Goal: Task Accomplishment & Management: Complete application form

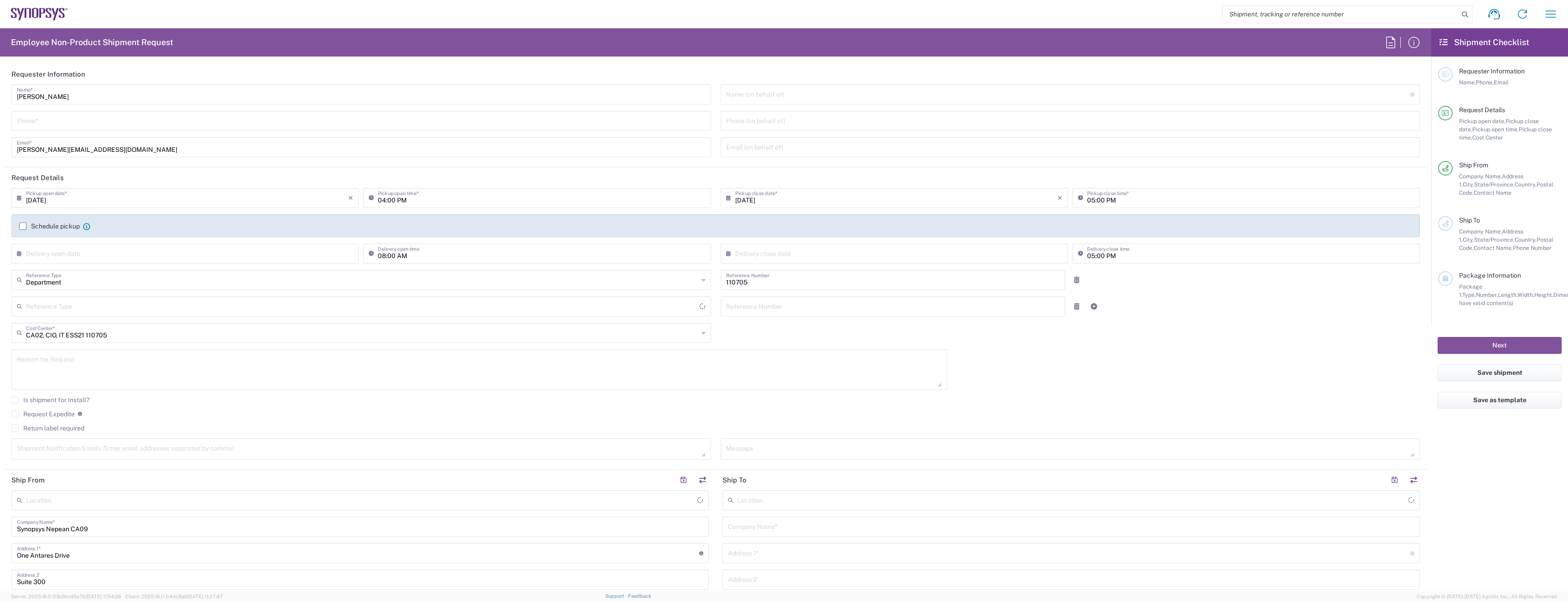
type input "Delivered at Place"
type input "[GEOGRAPHIC_DATA]"
type input "Nepean CA09"
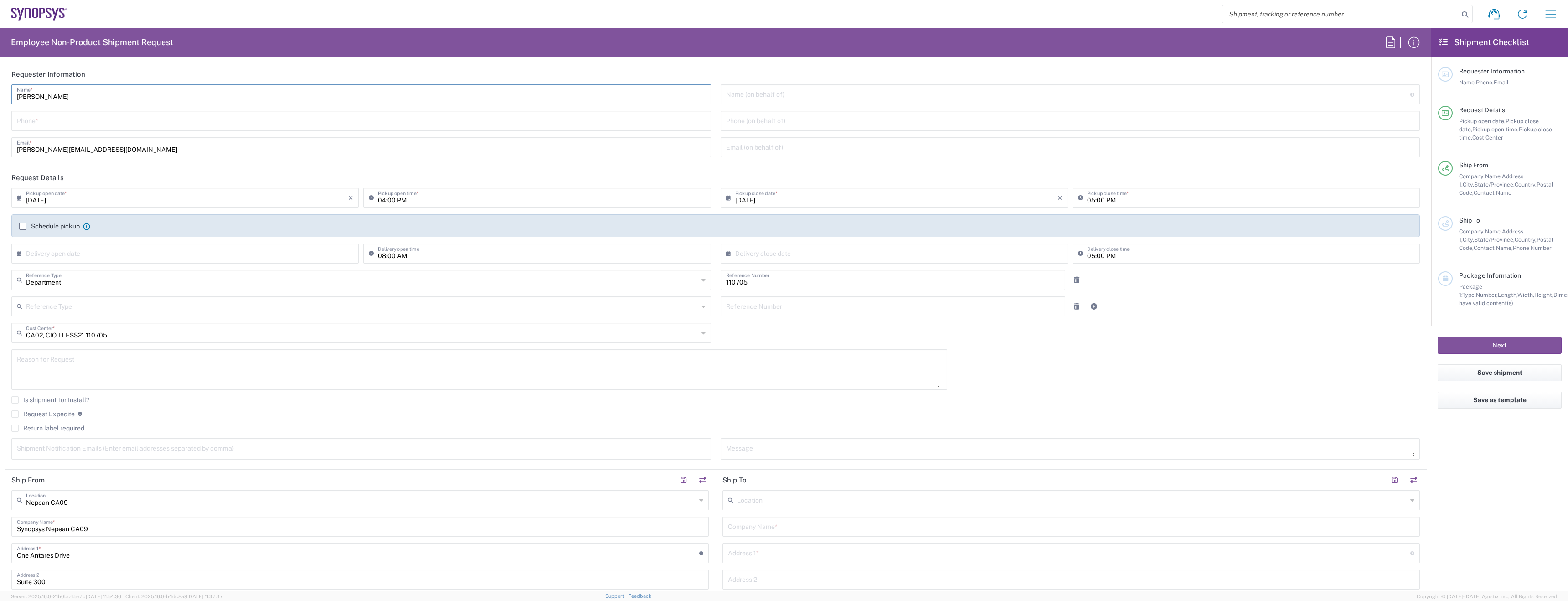
click at [133, 100] on input "[PERSON_NAME]" at bounding box center [361, 94] width 688 height 16
click at [151, 123] on input "tel" at bounding box center [361, 120] width 688 height 16
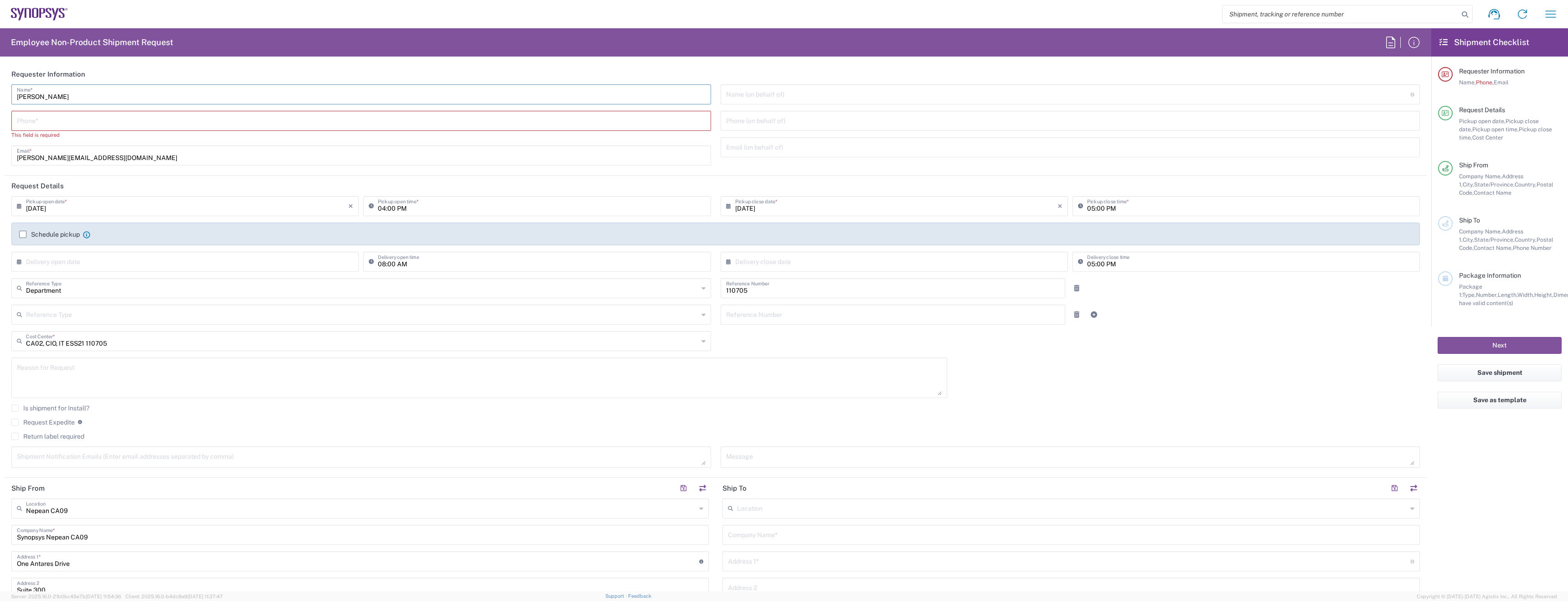
click at [136, 99] on input "[PERSON_NAME]" at bounding box center [361, 94] width 688 height 16
click at [135, 94] on input "[PERSON_NAME]" at bounding box center [361, 94] width 688 height 16
click at [139, 118] on input "tel" at bounding box center [361, 120] width 688 height 16
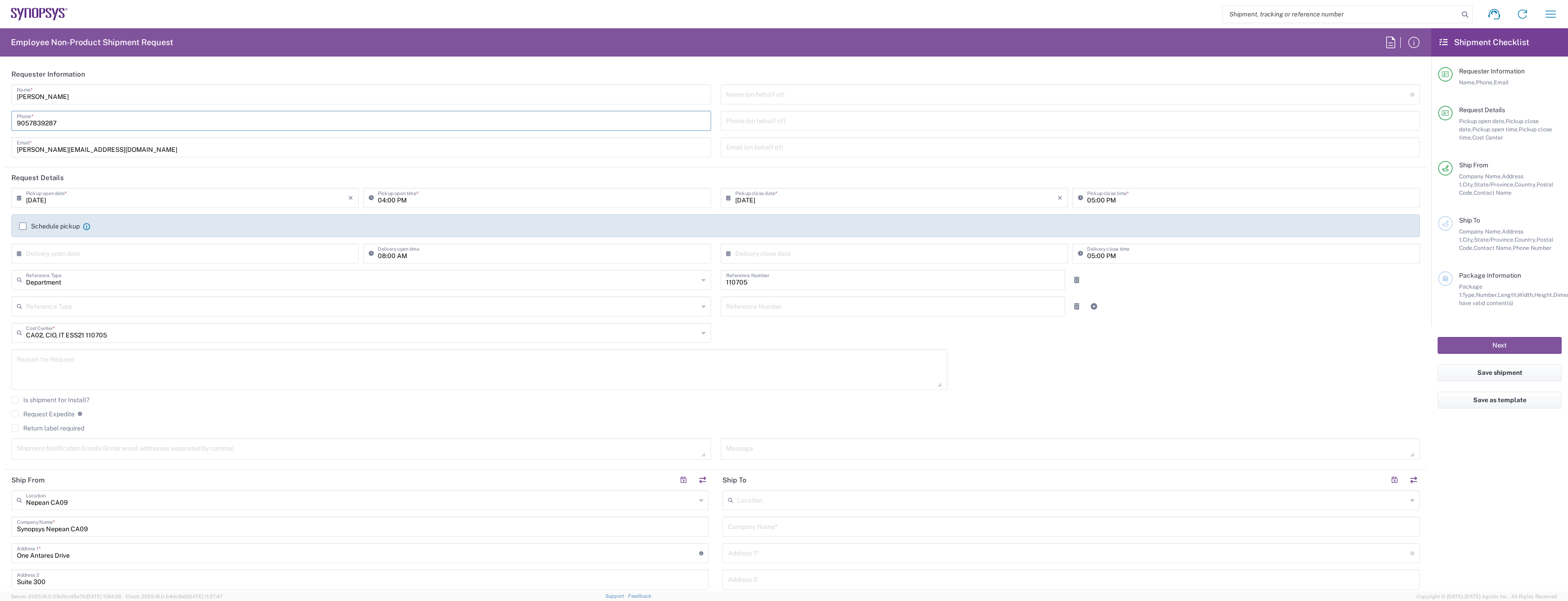
type input "9057839287"
click at [139, 136] on div "Umesh Arora Name * 9057839287 Phone * umesha@synopsys.com Email *" at bounding box center [361, 124] width 709 height 79
click at [141, 147] on input "[PERSON_NAME][EMAIL_ADDRESS][DOMAIN_NAME]" at bounding box center [361, 147] width 688 height 16
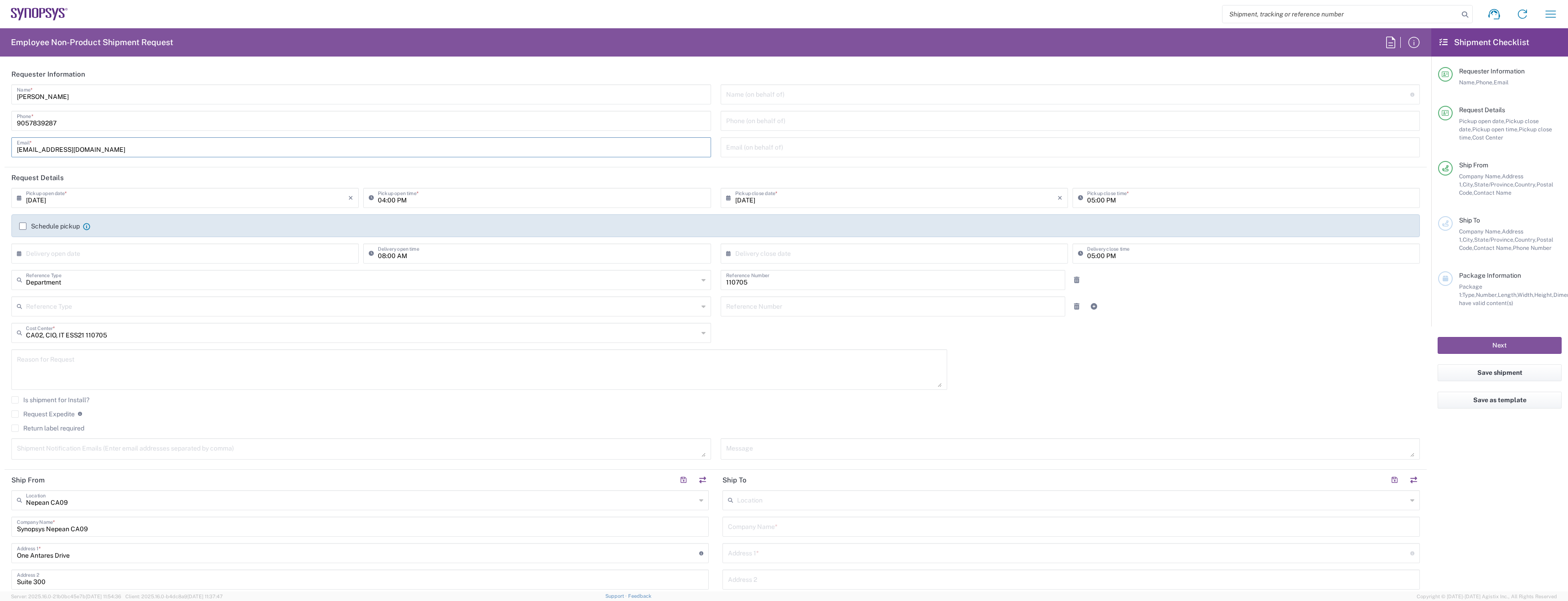
type input "it-returns-canada@synopsys.com"
click at [186, 80] on header "Requester Information" at bounding box center [715, 74] width 1422 height 21
click at [177, 96] on input "[PERSON_NAME]" at bounding box center [361, 94] width 688 height 16
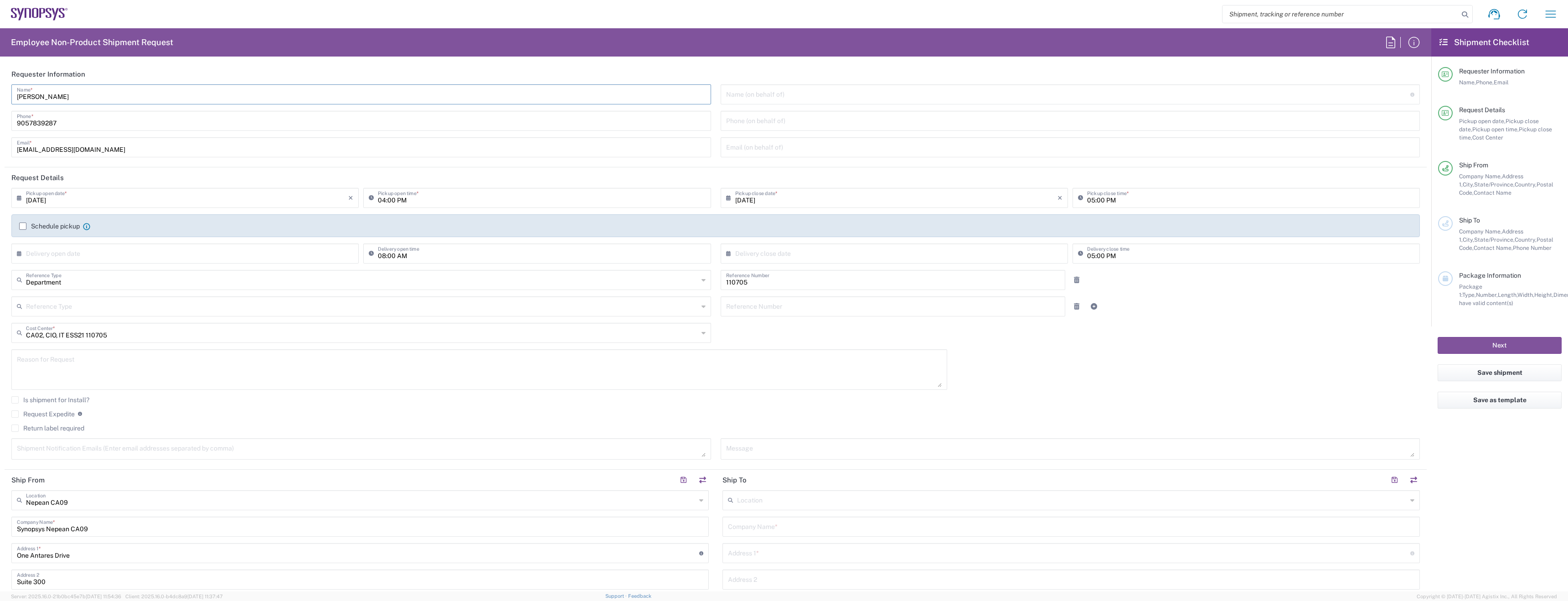
click at [177, 96] on input "[PERSON_NAME]" at bounding box center [361, 94] width 688 height 16
type input "IT-Returns-Canada"
click at [54, 431] on label "Return label required" at bounding box center [48, 428] width 73 height 7
click at [15, 428] on input "Return label required" at bounding box center [15, 428] width 0 height 0
click at [51, 417] on label "Request Expedite" at bounding box center [43, 414] width 63 height 7
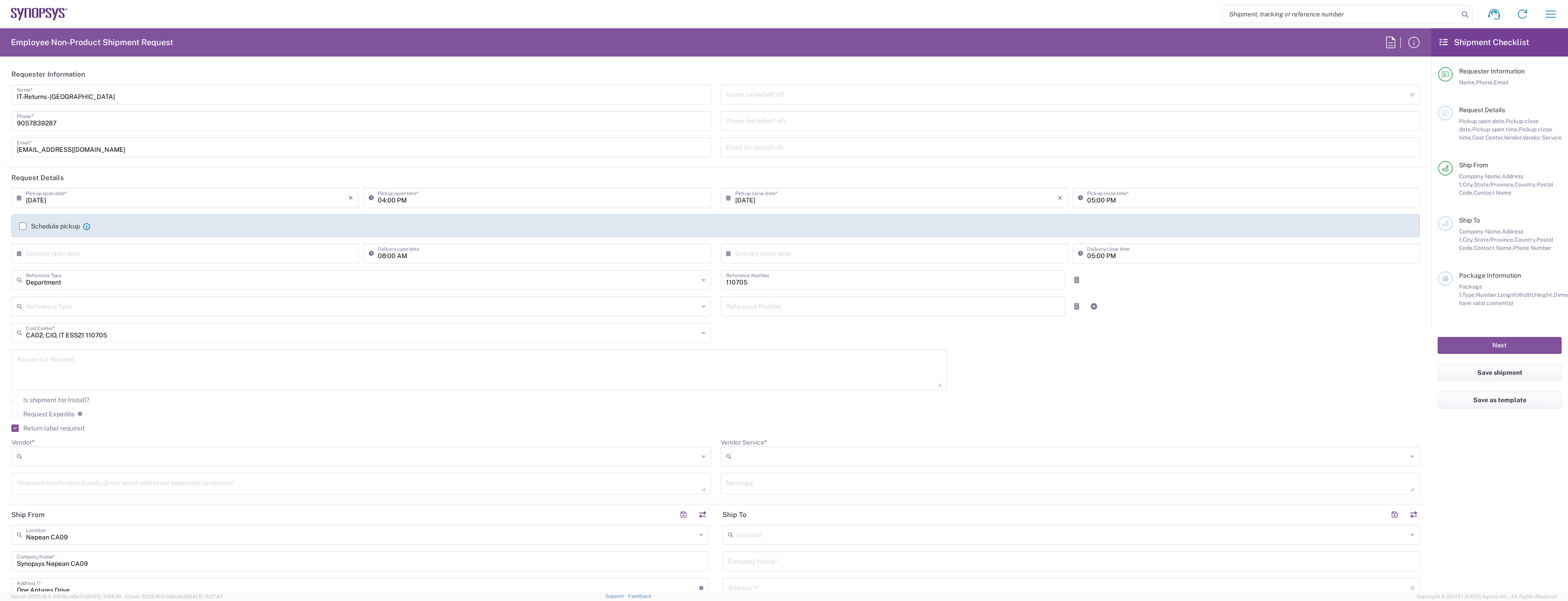
click at [15, 414] on input "Request Expedite" at bounding box center [15, 414] width 0 height 0
click at [65, 459] on input "Vendor *" at bounding box center [362, 457] width 673 height 15
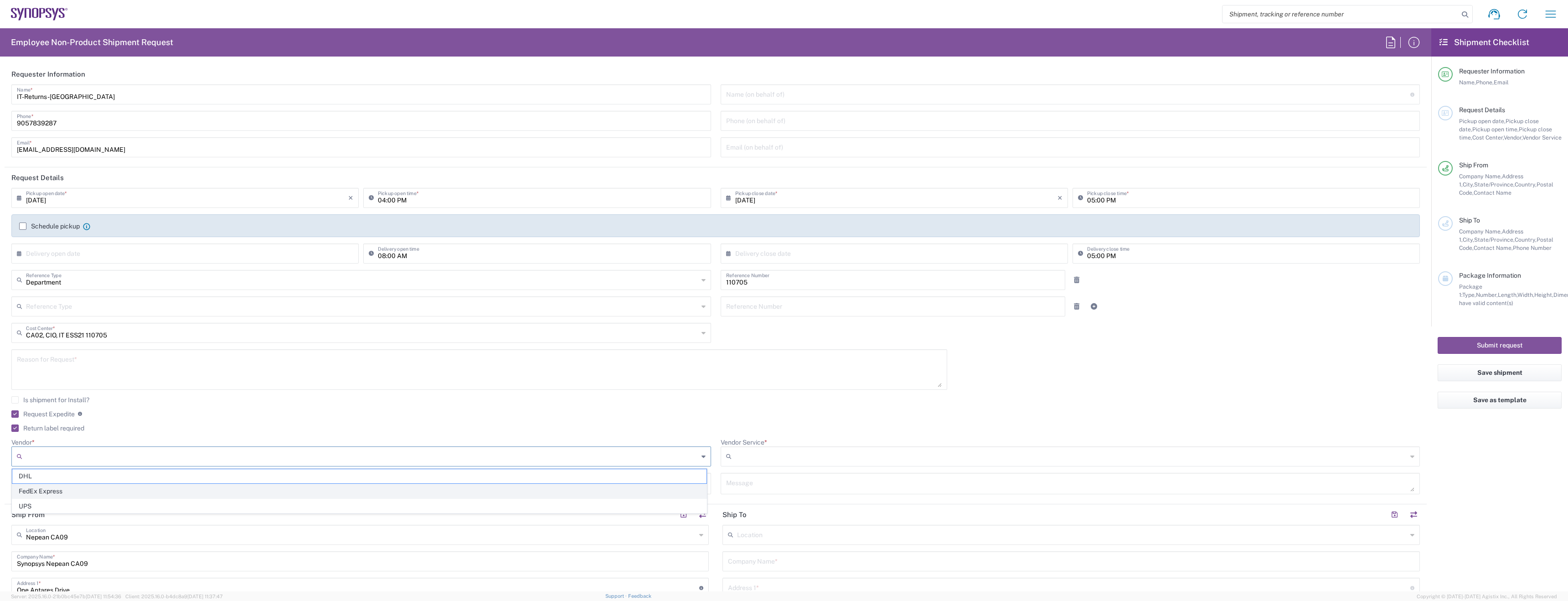
click at [68, 488] on span "FedEx Express" at bounding box center [359, 491] width 694 height 14
type input "FedEx Express"
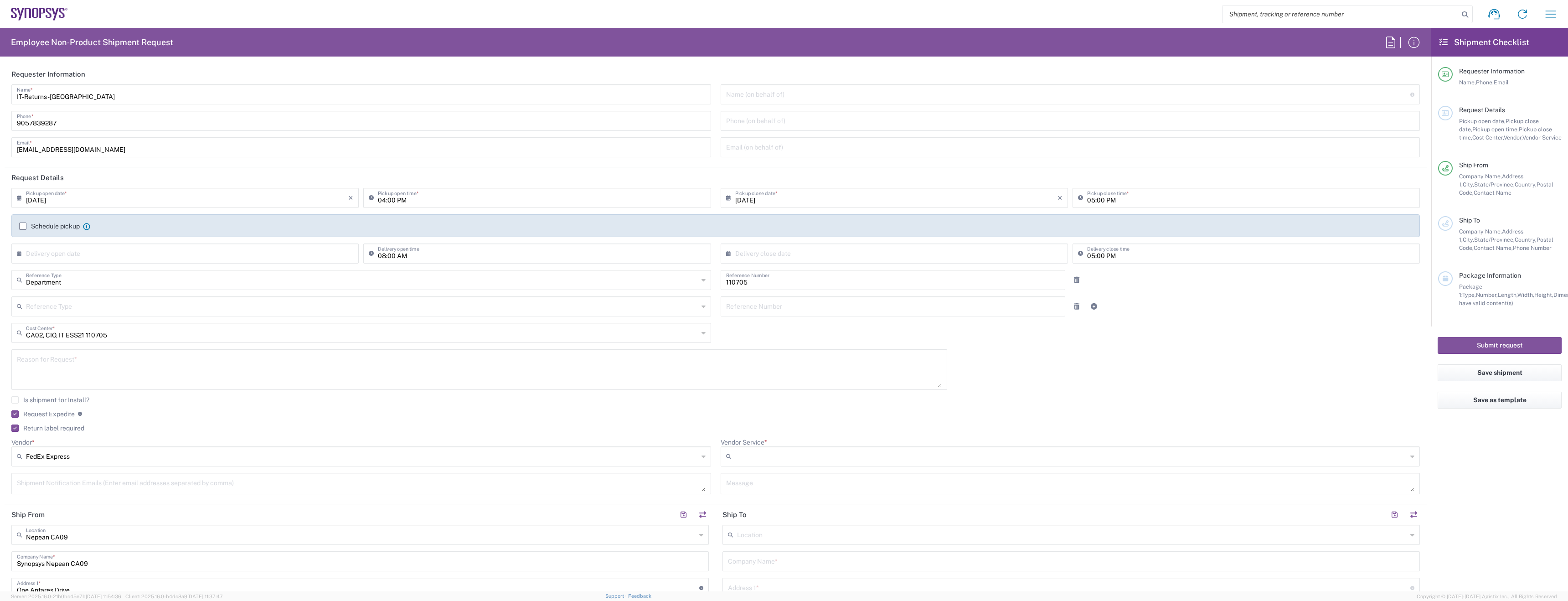
click at [930, 463] on input "Vendor Service *" at bounding box center [1071, 457] width 673 height 15
click at [787, 436] on span "Standard Overnight" at bounding box center [1065, 438] width 694 height 14
type input "Standard Overnight"
click at [442, 480] on textarea at bounding box center [361, 483] width 688 height 16
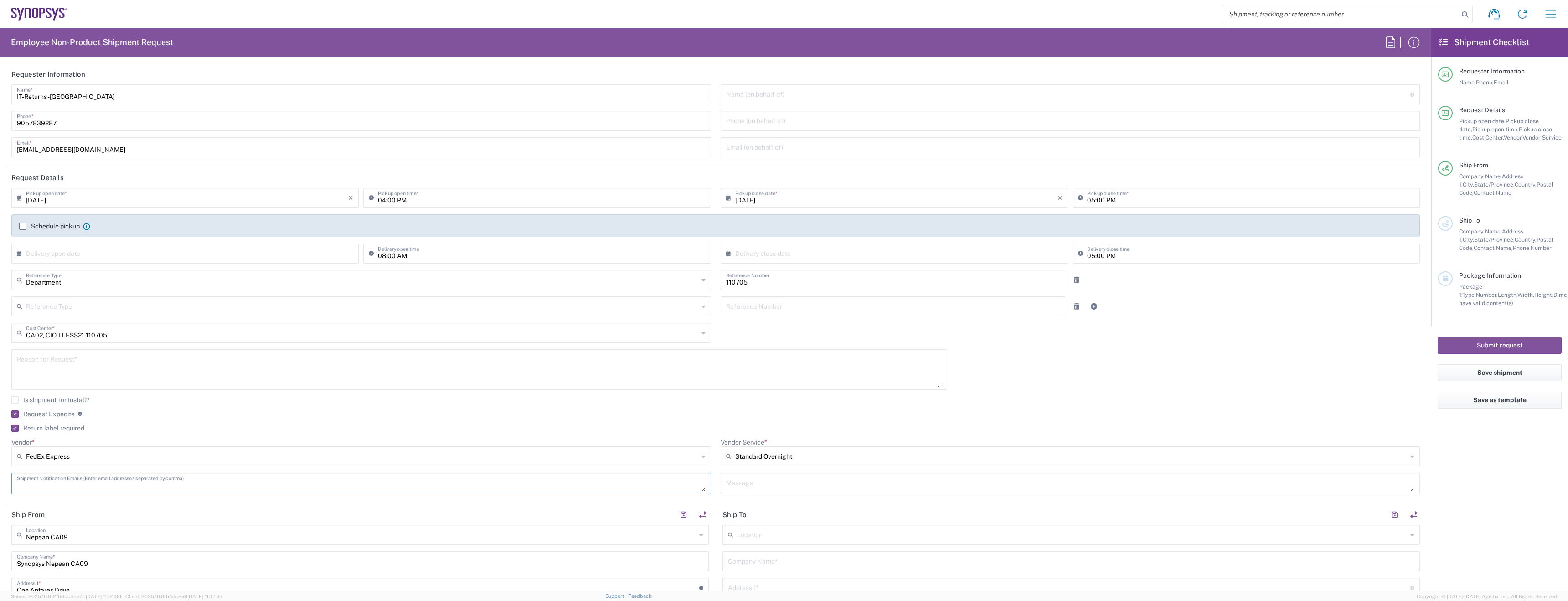
click at [329, 379] on textarea at bounding box center [479, 370] width 925 height 35
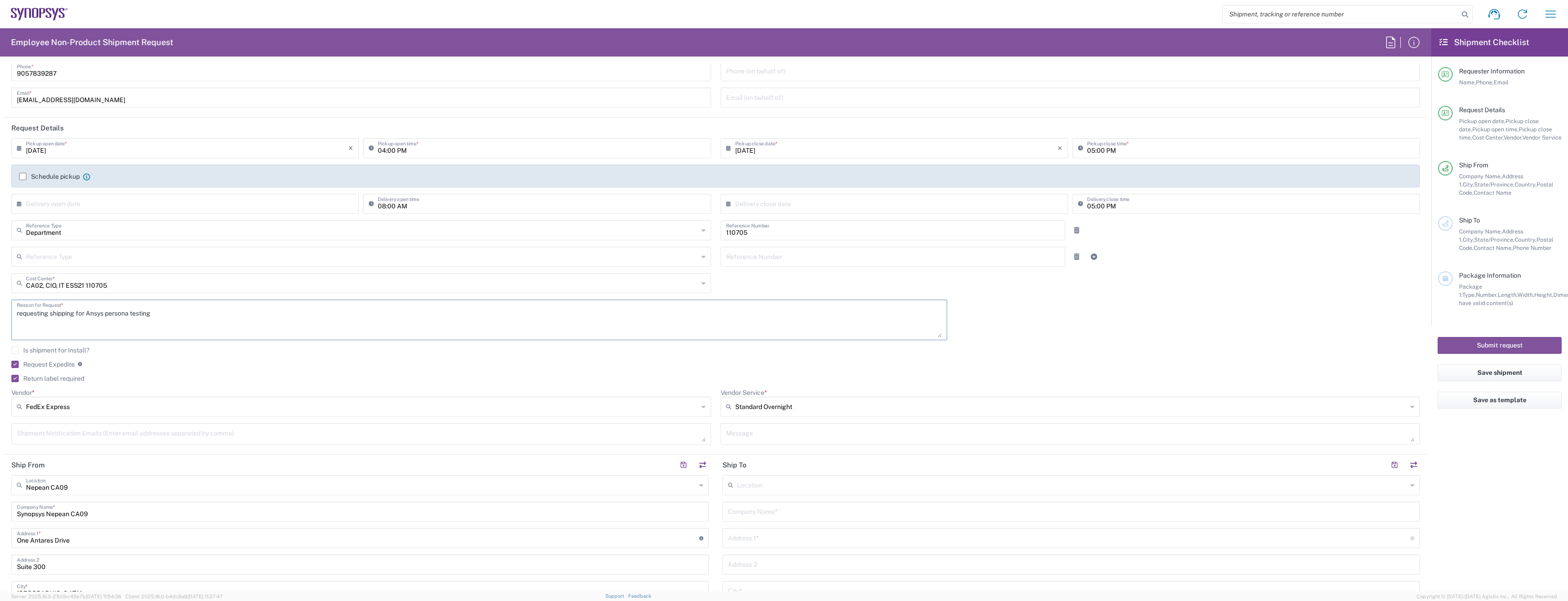
scroll to position [89, 0]
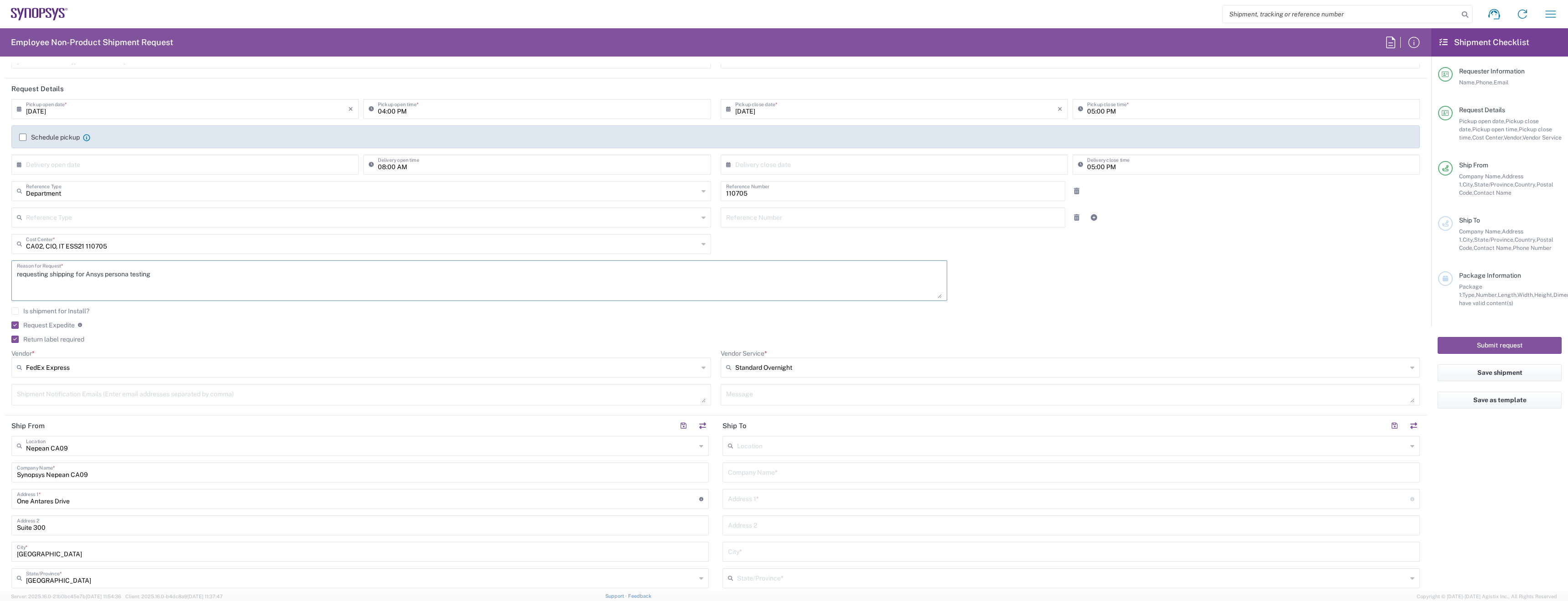
type textarea "requesting shipping for Ansys persona testing"
click at [192, 441] on input "text" at bounding box center [361, 445] width 670 height 16
type input "[GEOGRAPHIC_DATA] CA06"
type input "Synopsys Mississauga CA06"
type input "1 City Centre Drive"
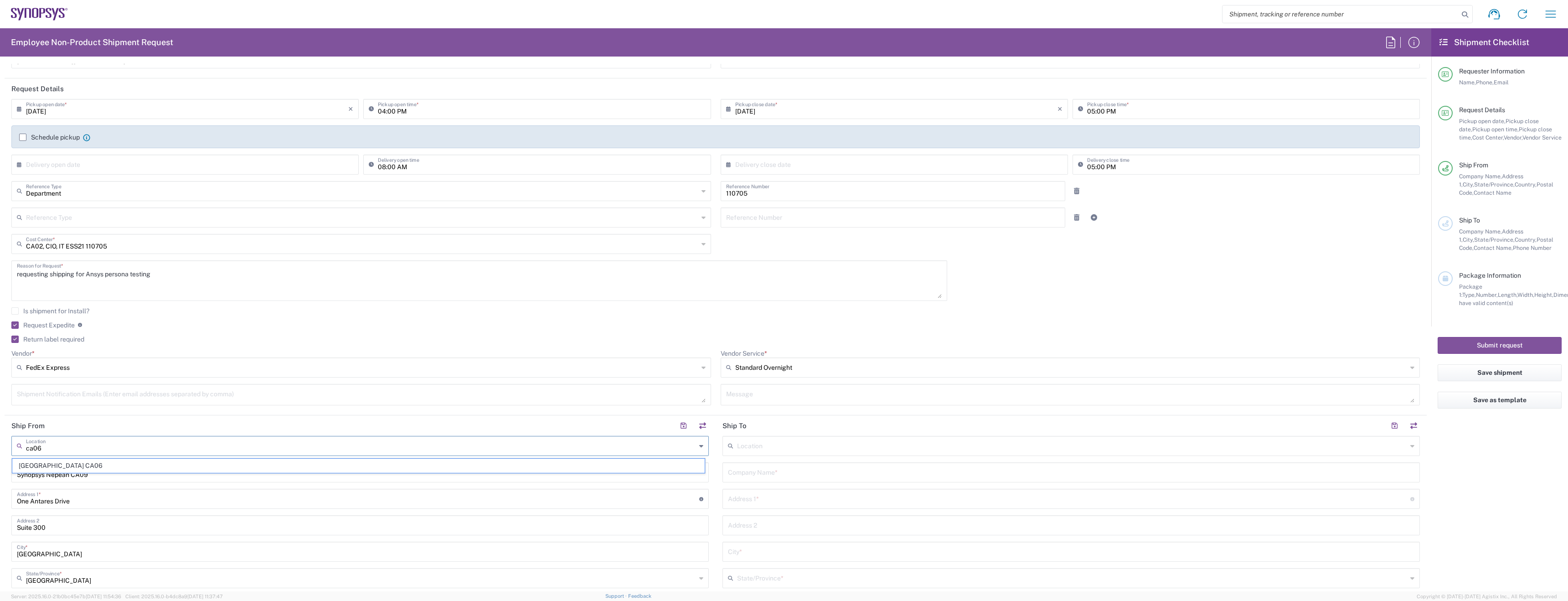
type input "Suite 900"
type input "Mississauga"
type input "L5B 1M2"
type input "[GEOGRAPHIC_DATA] CA06"
click at [768, 480] on div "Company Name *" at bounding box center [1071, 472] width 698 height 20
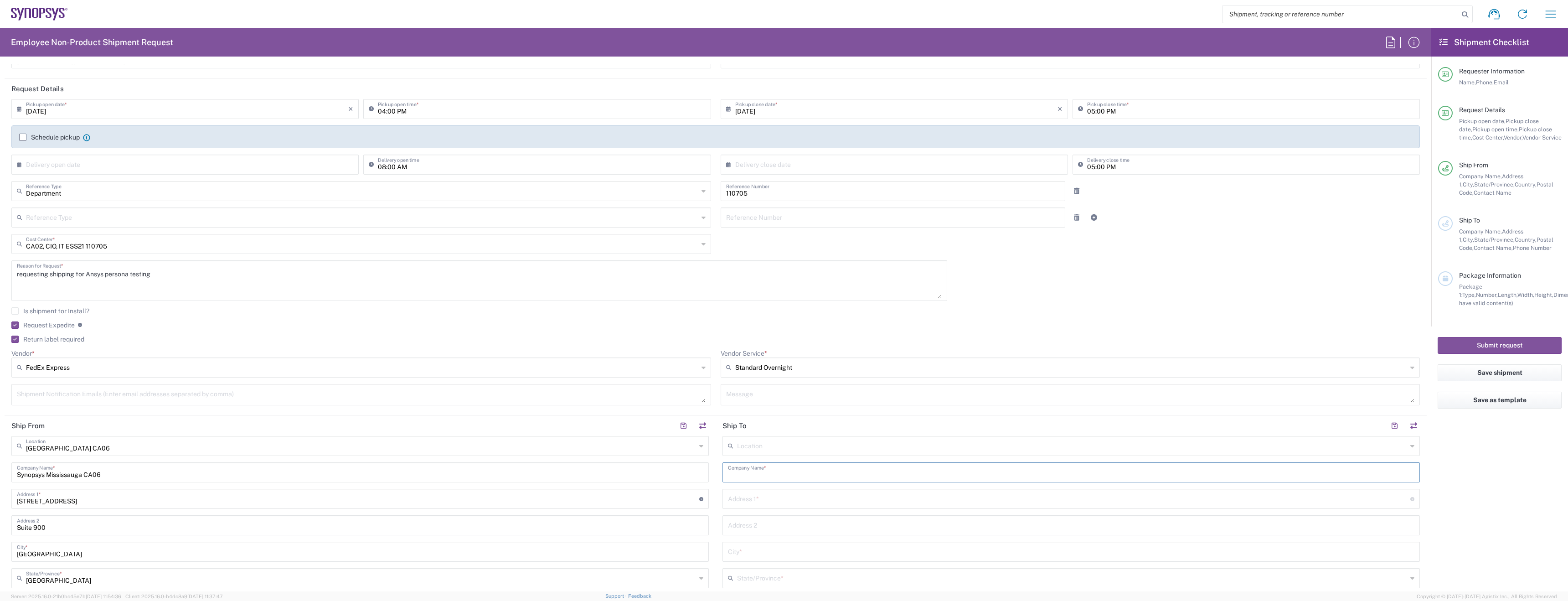
click at [765, 477] on input "text" at bounding box center [1071, 472] width 687 height 16
click at [787, 477] on input "text" at bounding box center [1071, 472] width 687 height 16
type input "Synopsys-Ansys"
click at [823, 496] on input "text" at bounding box center [1069, 496] width 682 height 16
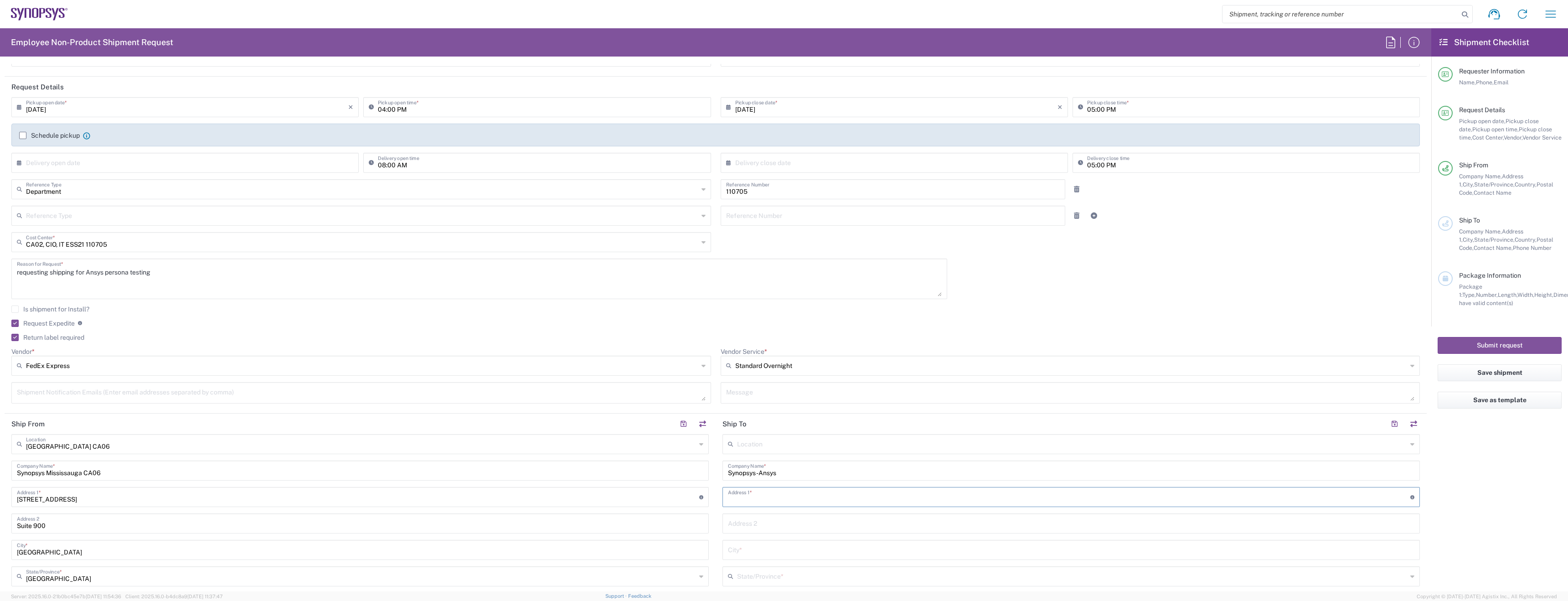
paste input "1005-588 Broughton Street, V6G 3E3, Vancouver, BC, Canada (Buzzer 105)"
drag, startPoint x: 970, startPoint y: 495, endPoint x: 807, endPoint y: 496, distance: 163.0
click at [807, 496] on input "1005-588 Broughton Street, V6G 3E3, Vancouver, BC, Canada (Buzzer 105)" at bounding box center [1069, 494] width 682 height 16
type input "1005-588 Broughton Street"
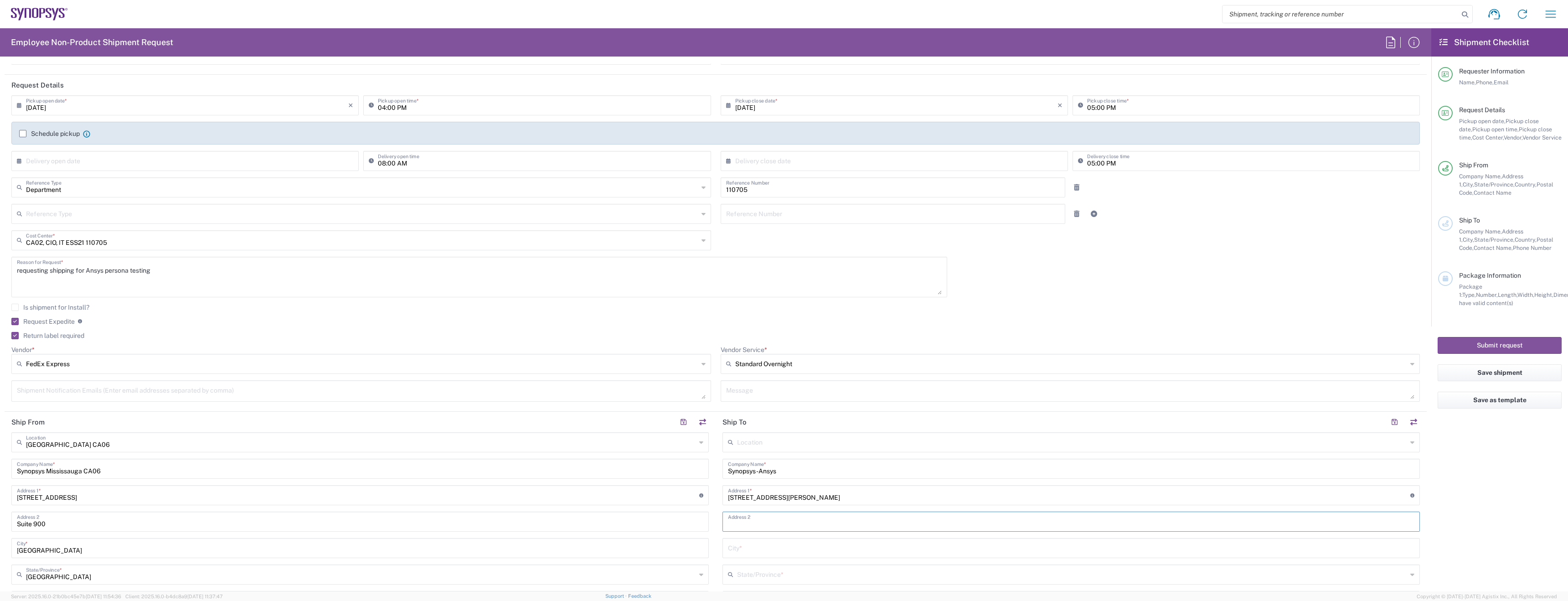
click at [807, 522] on input "text" at bounding box center [1071, 521] width 687 height 16
paste input ", V6G 3E3, Vancouver, BC, Canada (Buzzer 105)"
type input ", V6G 3E3, Vancouver, BC, Canada (Buzzer 105)"
click at [833, 525] on input ", V6G 3E3, Vancouver, BC, Canada (Buzzer 105)" at bounding box center [1071, 521] width 687 height 16
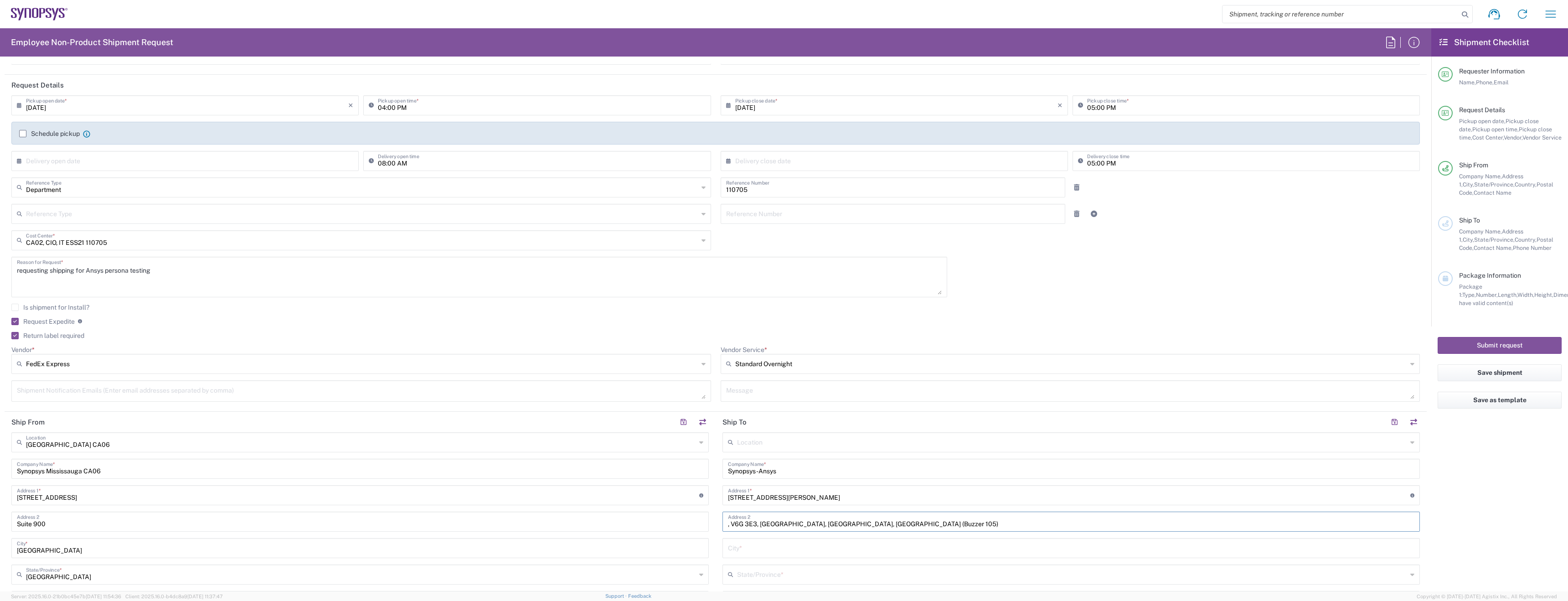
click at [833, 525] on input ", V6G 3E3, Vancouver, BC, Canada (Buzzer 105)" at bounding box center [1071, 521] width 687 height 16
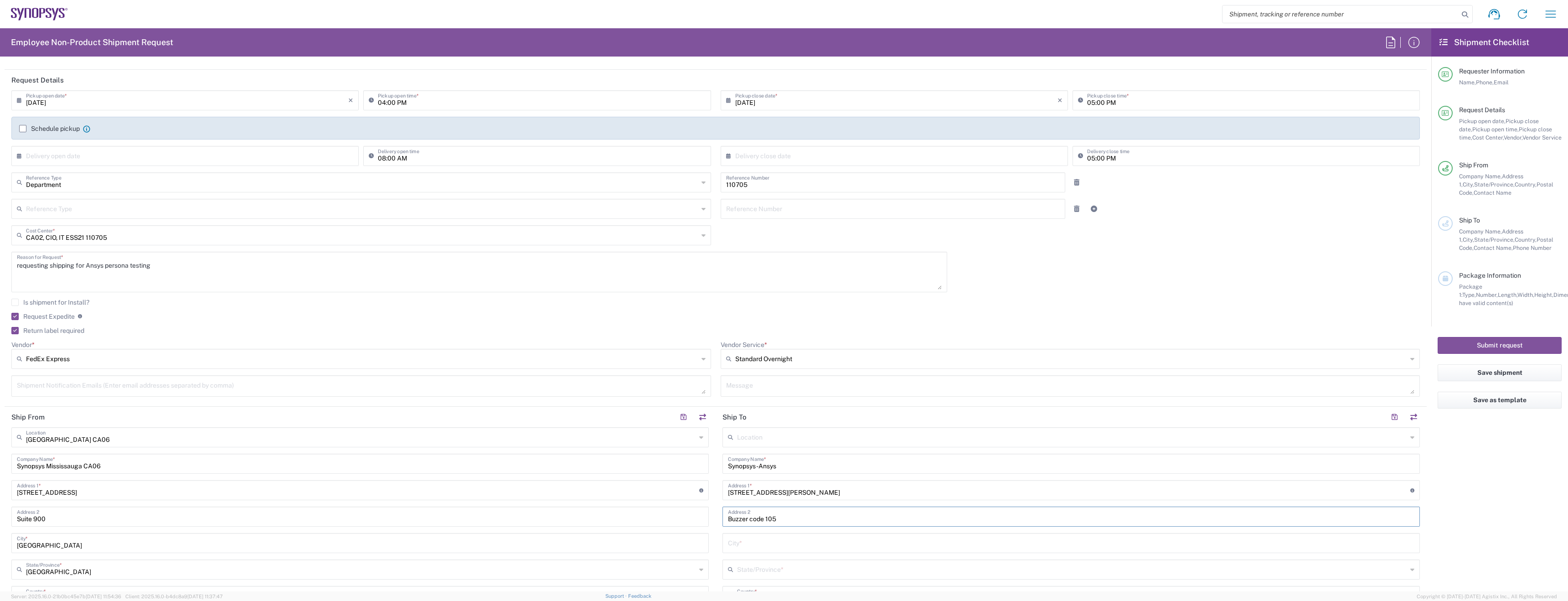
scroll to position [104, 0]
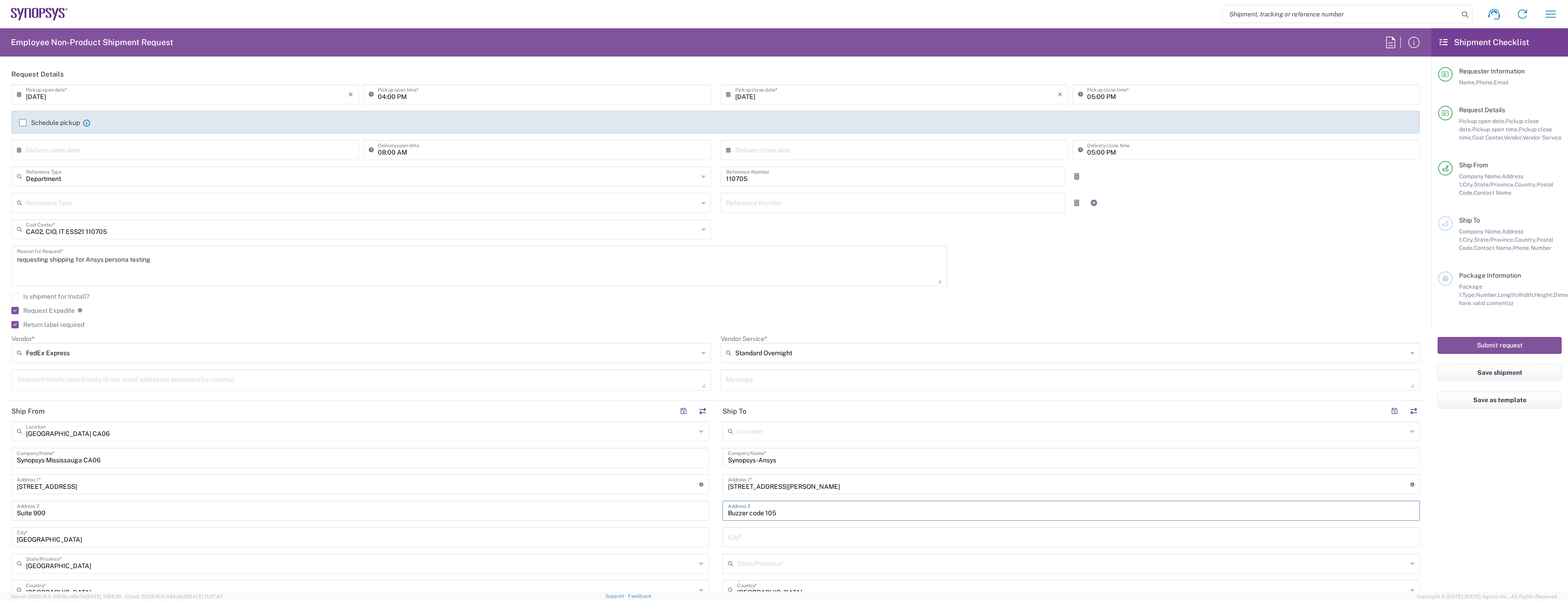
type input "Buzzer code 105"
click at [786, 535] on input "text" at bounding box center [1071, 536] width 687 height 16
type input "Vancouver"
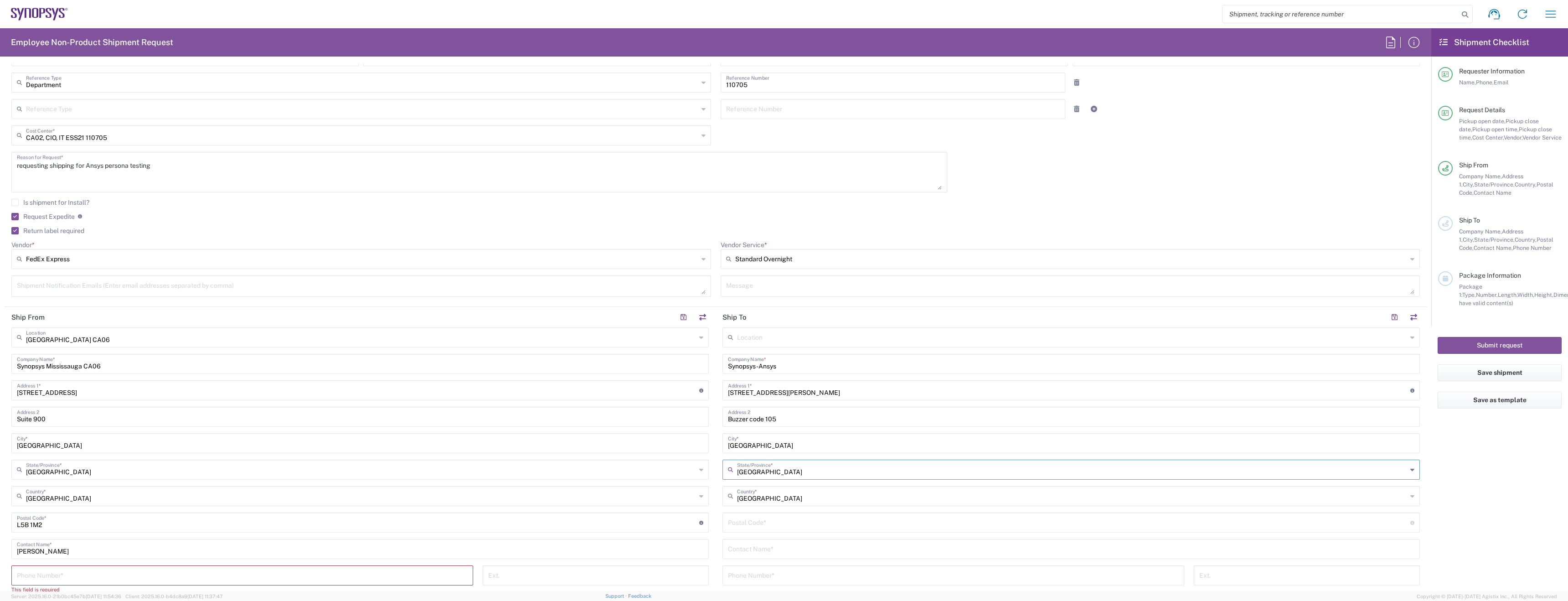
scroll to position [199, 0]
type input "[GEOGRAPHIC_DATA]"
click at [754, 522] on input "undefined" at bounding box center [1069, 521] width 682 height 16
paste input ", V6G 3E3, Vancouver, BC, Canada (Buzzer 105)"
click at [886, 525] on input "undefined" at bounding box center [1069, 521] width 682 height 16
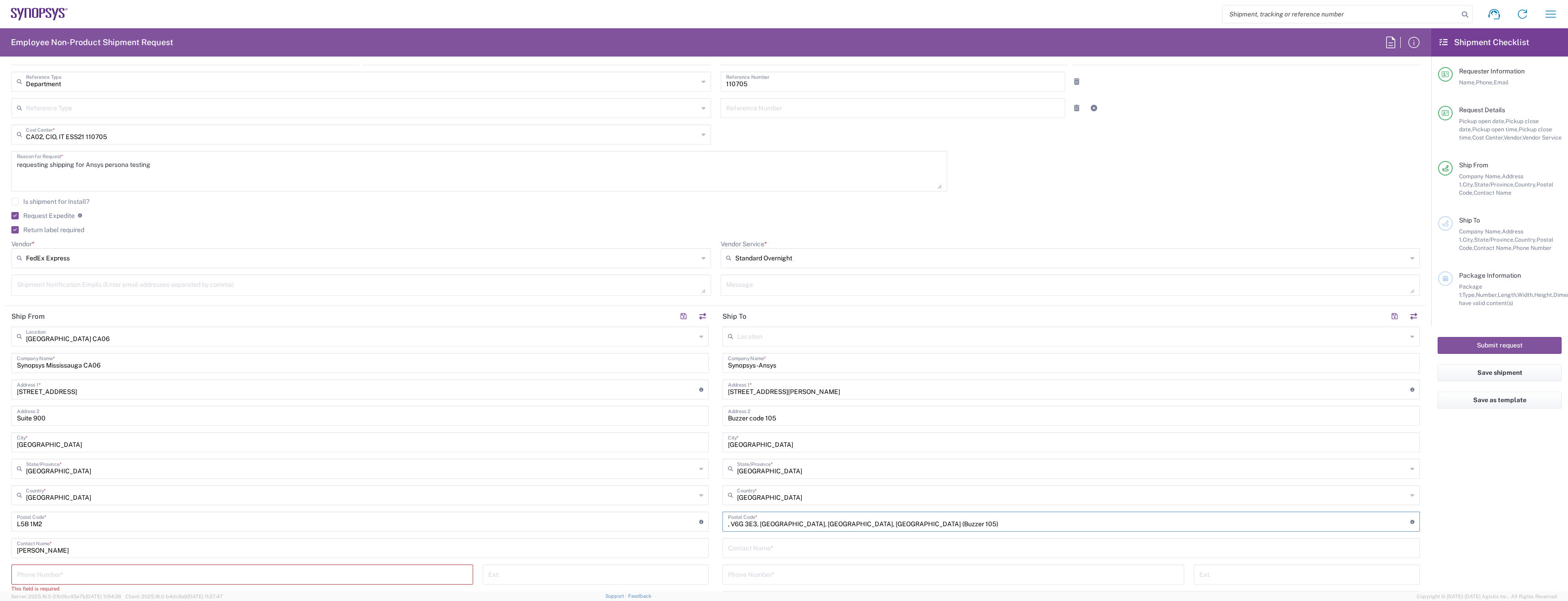
drag, startPoint x: 884, startPoint y: 525, endPoint x: 752, endPoint y: 519, distance: 132.1
click at [752, 519] on input "undefined" at bounding box center [1069, 521] width 682 height 16
type input "V6G 3E3"
click at [205, 572] on input "tel" at bounding box center [242, 570] width 451 height 16
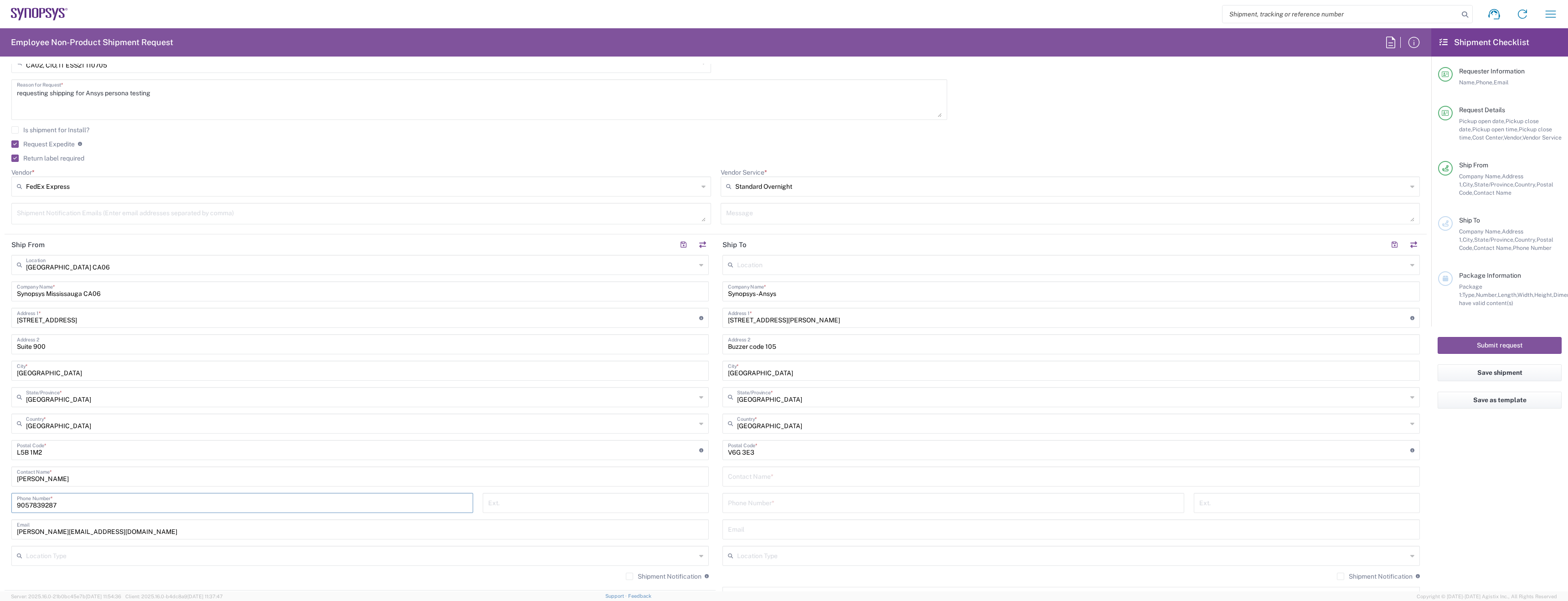
scroll to position [270, 0]
type input "9057839287"
click at [139, 538] on div "umesha@synopsys.com Email" at bounding box center [360, 529] width 698 height 20
click at [749, 525] on input "text" at bounding box center [1071, 528] width 687 height 16
click at [769, 507] on input "tel" at bounding box center [953, 502] width 451 height 16
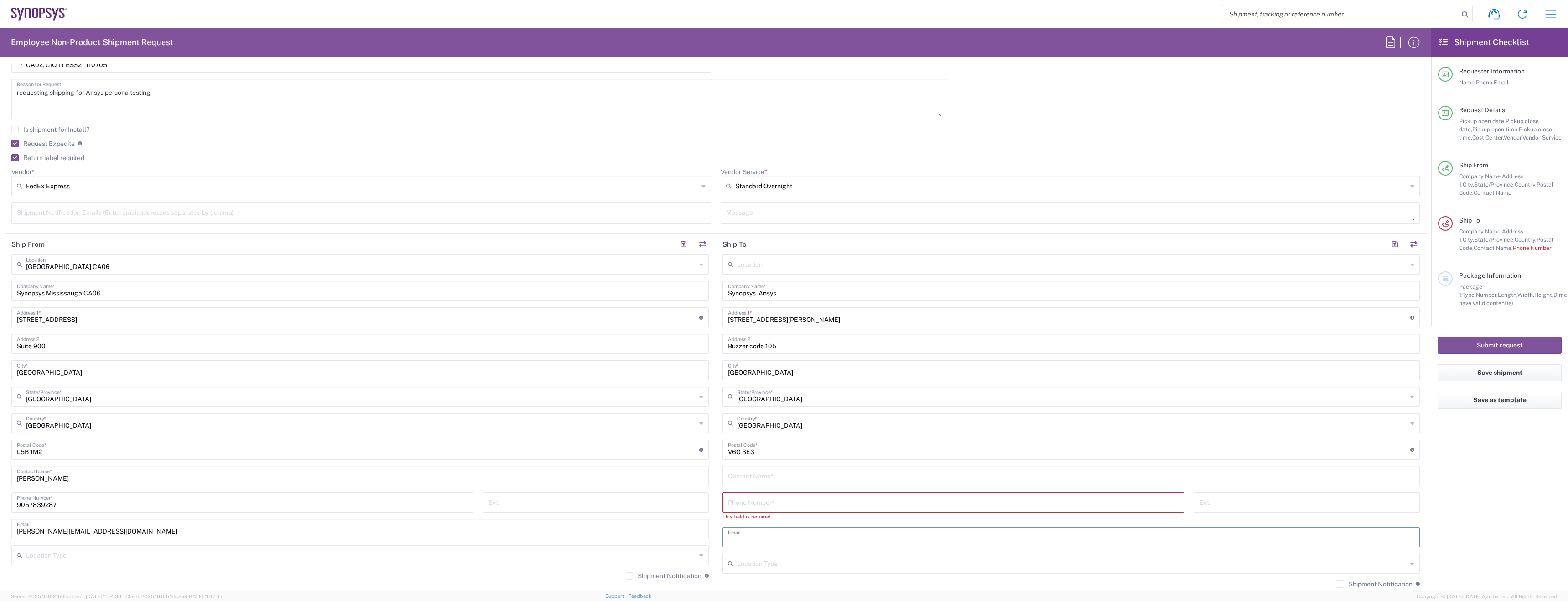
drag, startPoint x: 766, startPoint y: 520, endPoint x: 763, endPoint y: 531, distance: 11.4
click at [765, 520] on div "Location Aachen DE04 Agrate Brianza IT01 Aschheim DE02 Atlanta US60 Austin US26…" at bounding box center [1071, 450] width 698 height 392
click at [763, 532] on input "text" at bounding box center [1071, 536] width 687 height 16
paste input "awaitman@synopsys.com"
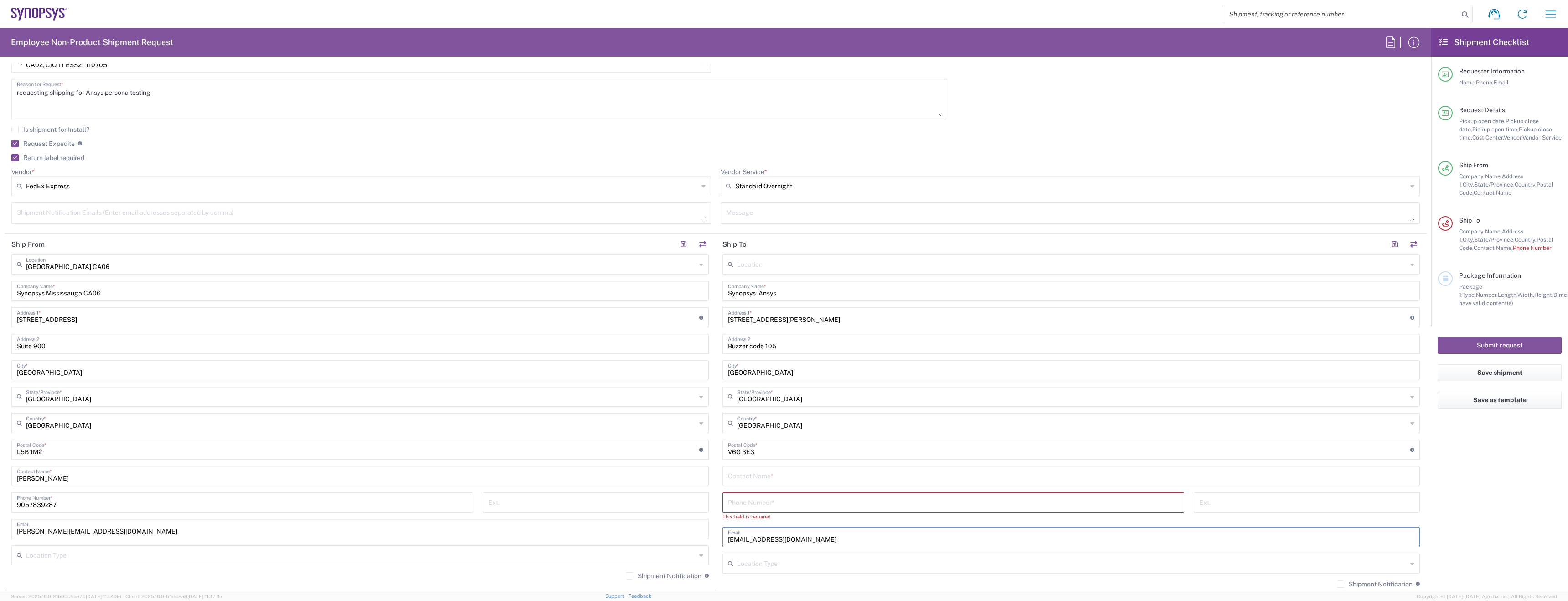
type input "awaitman@synopsys.com"
click at [767, 502] on input "tel" at bounding box center [953, 502] width 451 height 16
paste input "2368337696"
type input "2368337696"
click at [772, 473] on input "text" at bounding box center [1071, 476] width 687 height 16
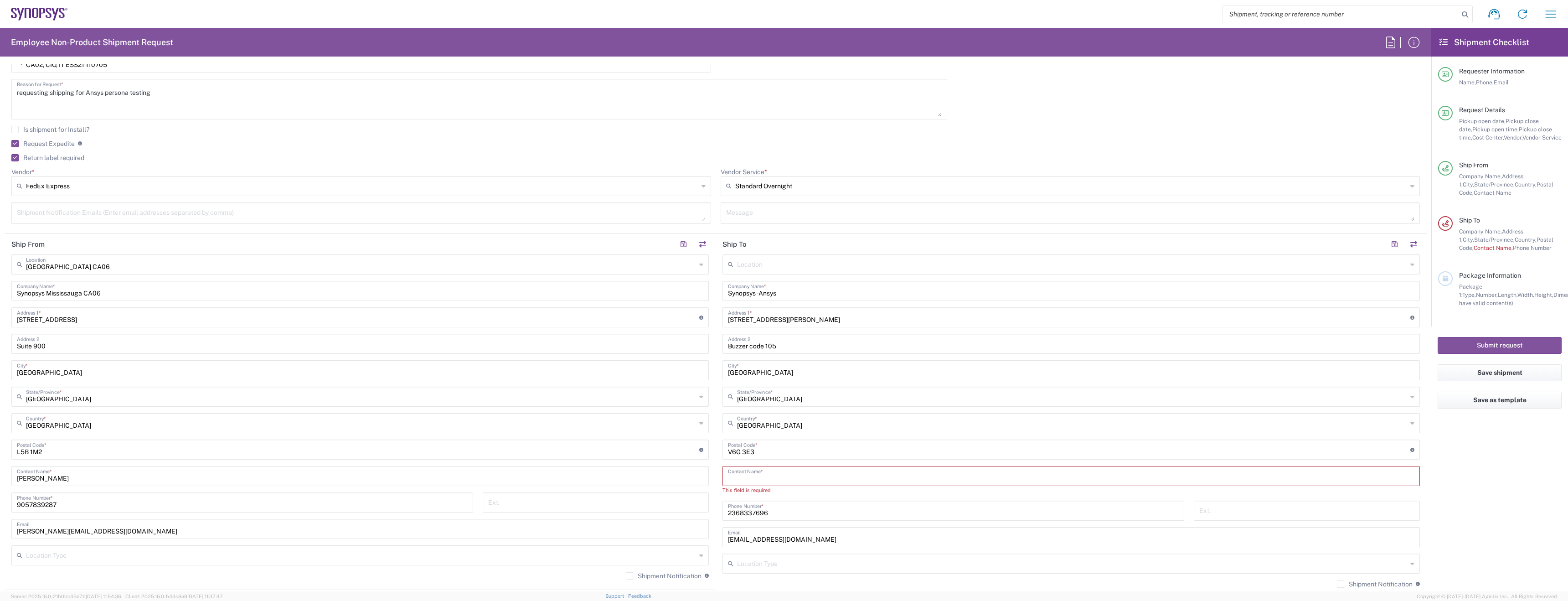
paste input "Aline Waitman"
type input "Aline Waitman"
click at [718, 507] on div "2368337696 Phone Number *" at bounding box center [953, 505] width 471 height 26
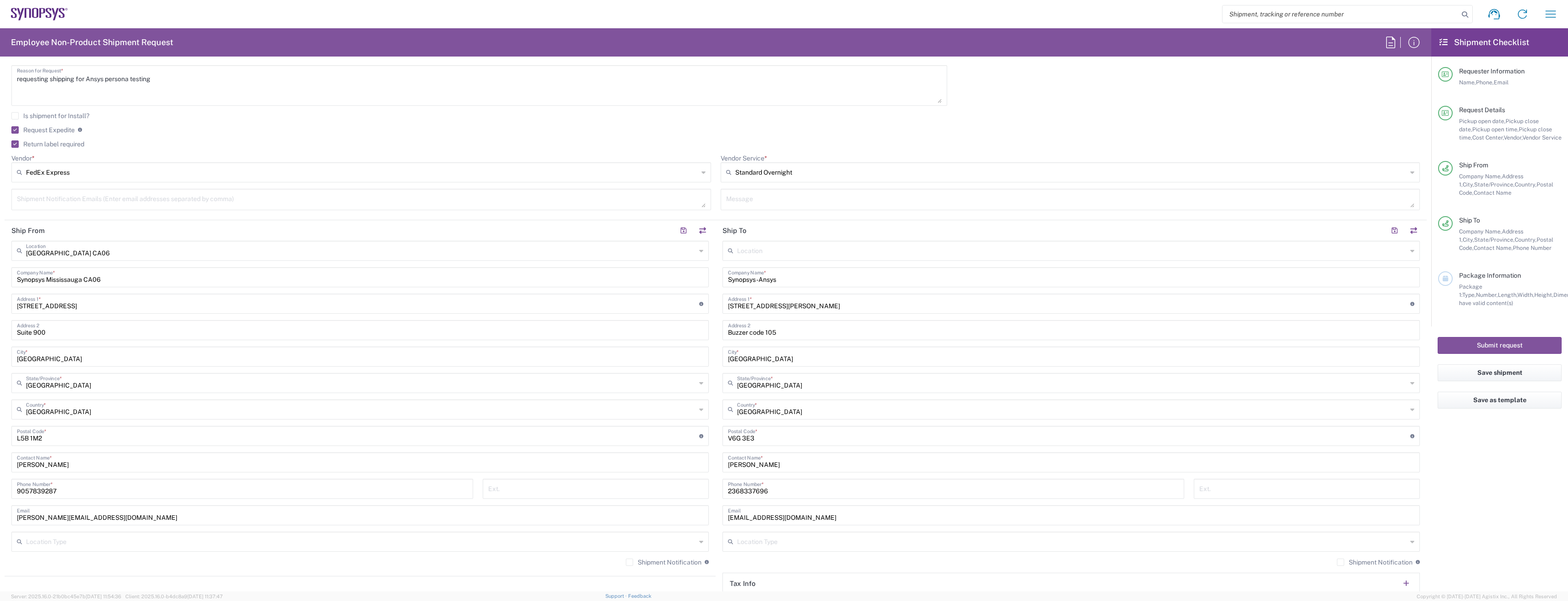
scroll to position [297, 0]
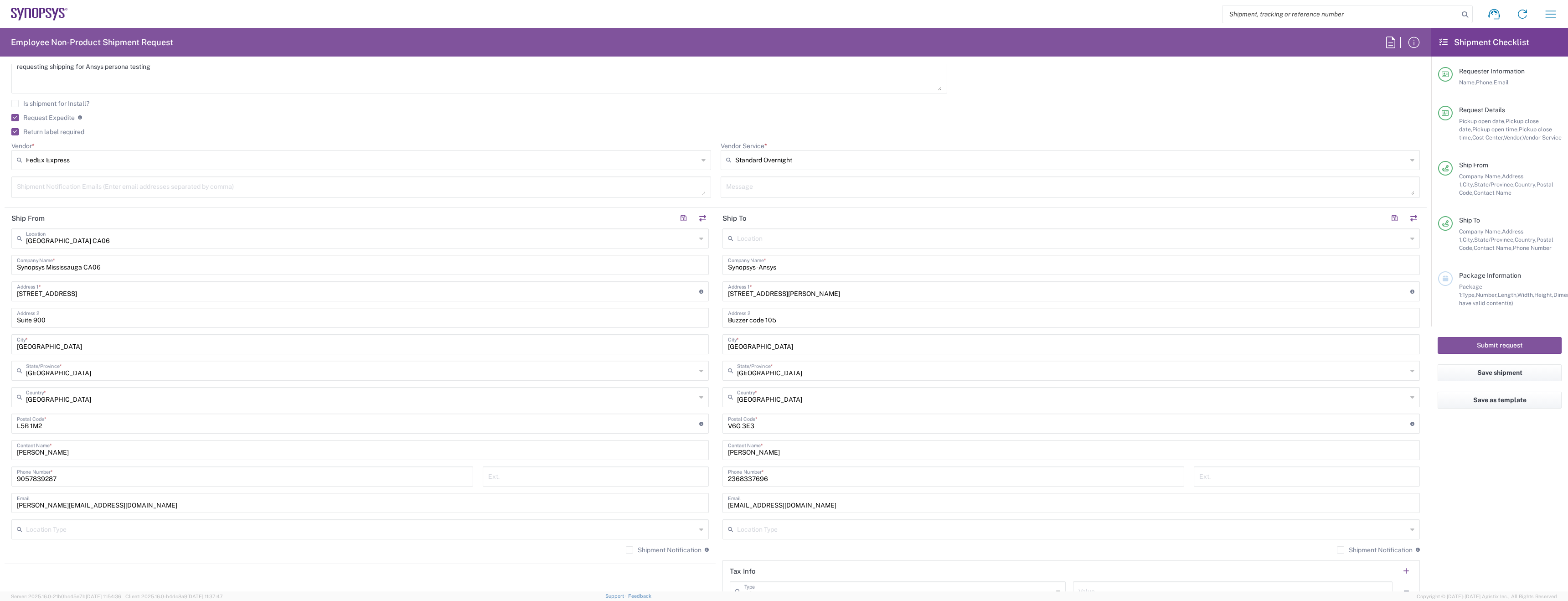
click at [758, 532] on input "text" at bounding box center [1072, 529] width 670 height 16
click at [742, 559] on span "Residential/Home" at bounding box center [1066, 564] width 692 height 14
type input "Residential/Home"
click at [629, 528] on input "text" at bounding box center [361, 529] width 670 height 16
click at [609, 552] on span "Business (General)" at bounding box center [358, 549] width 692 height 14
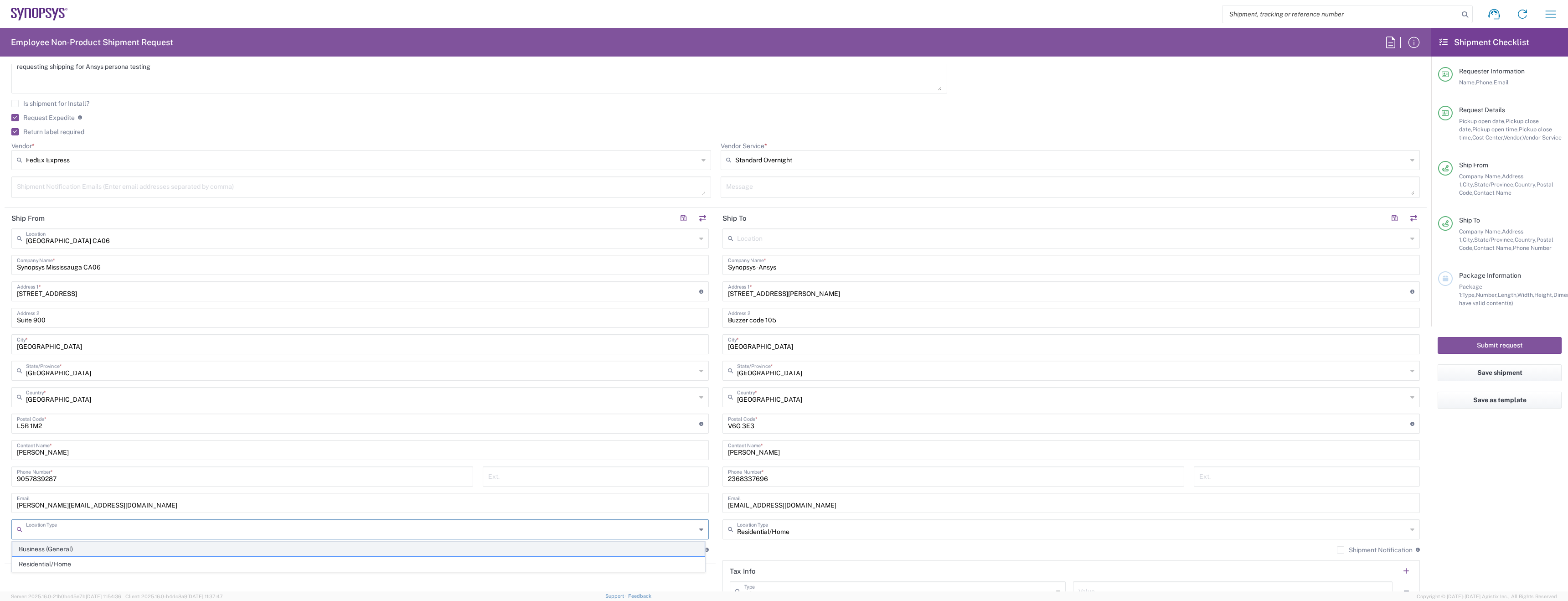
type input "Business (General)"
click at [669, 552] on label "Shipment Notification" at bounding box center [663, 550] width 75 height 7
click at [629, 550] on input "Shipment Notification" at bounding box center [629, 550] width 0 height 0
click at [1348, 554] on div "Shipment Notification If checked, a shipment notification email will be sent to…" at bounding box center [1378, 549] width 83 height 8
click at [1346, 548] on label "Shipment Notification" at bounding box center [1374, 550] width 75 height 7
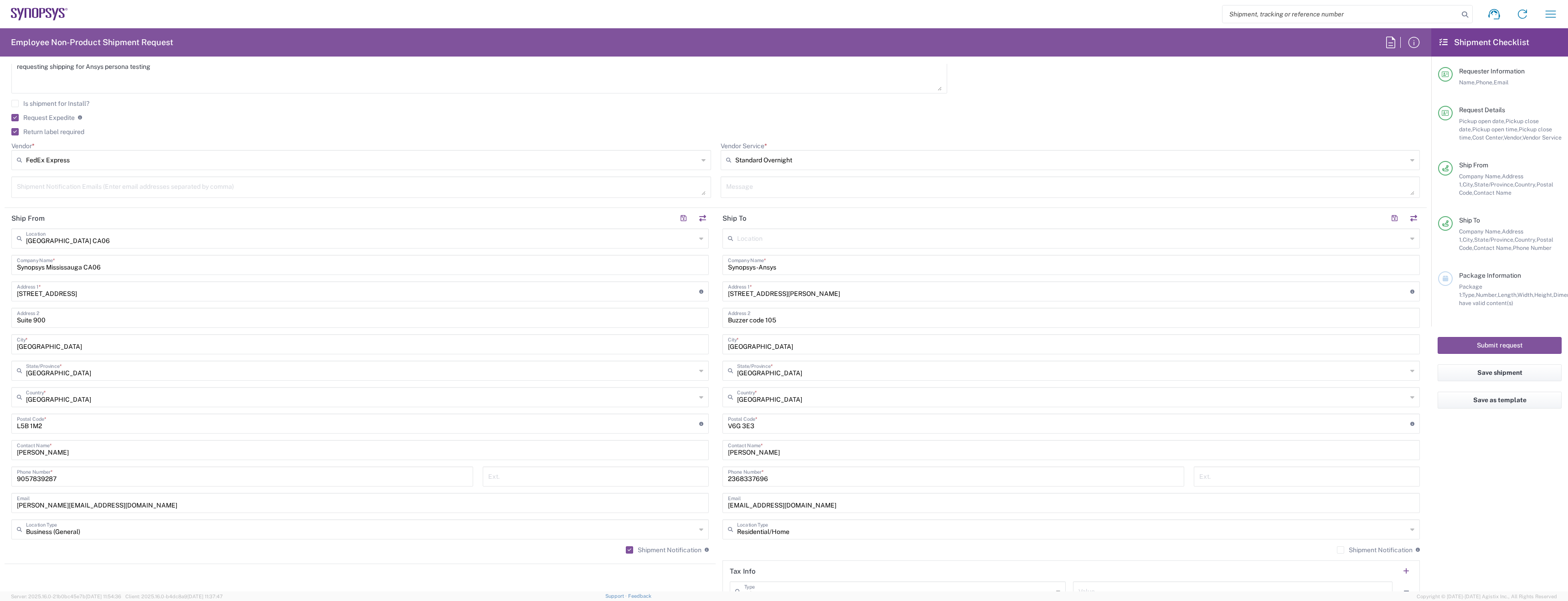
click at [1340, 550] on input "Shipment Notification" at bounding box center [1340, 550] width 0 height 0
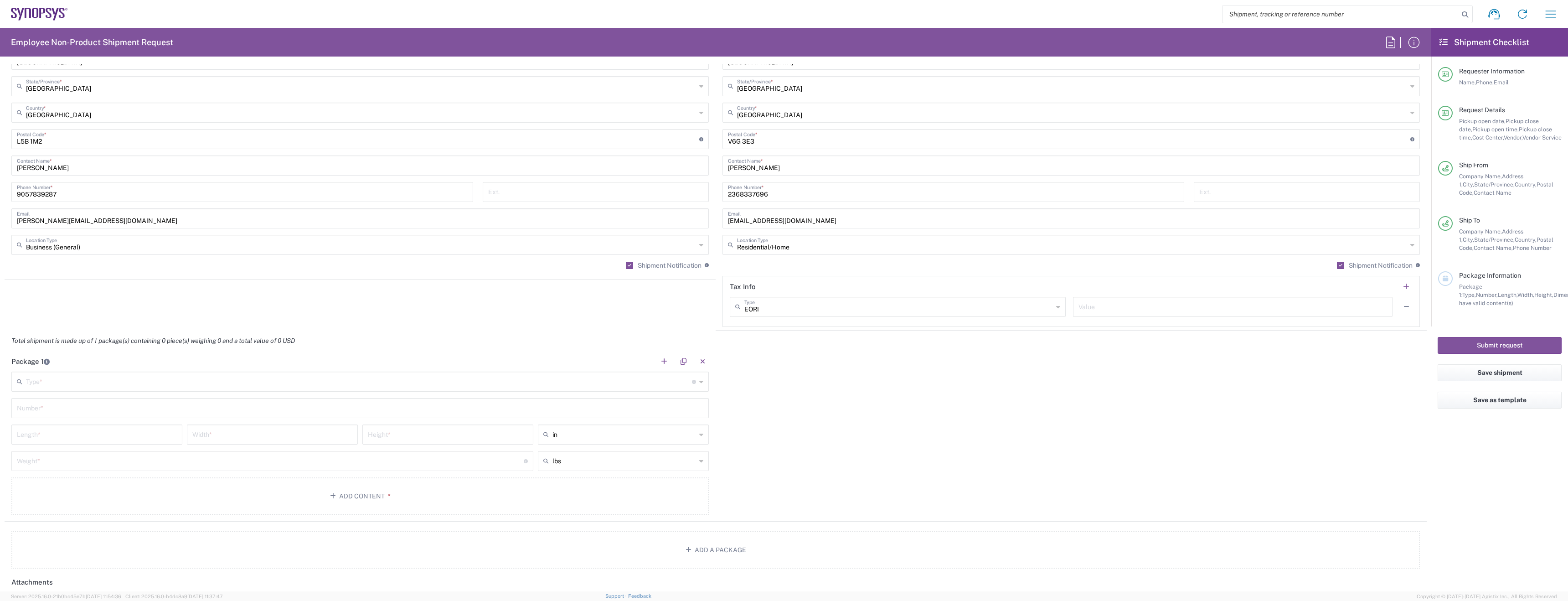
click at [200, 386] on input "text" at bounding box center [359, 381] width 666 height 16
type input "C"
type input "Large Box"
type input "17.5"
type input "12.5"
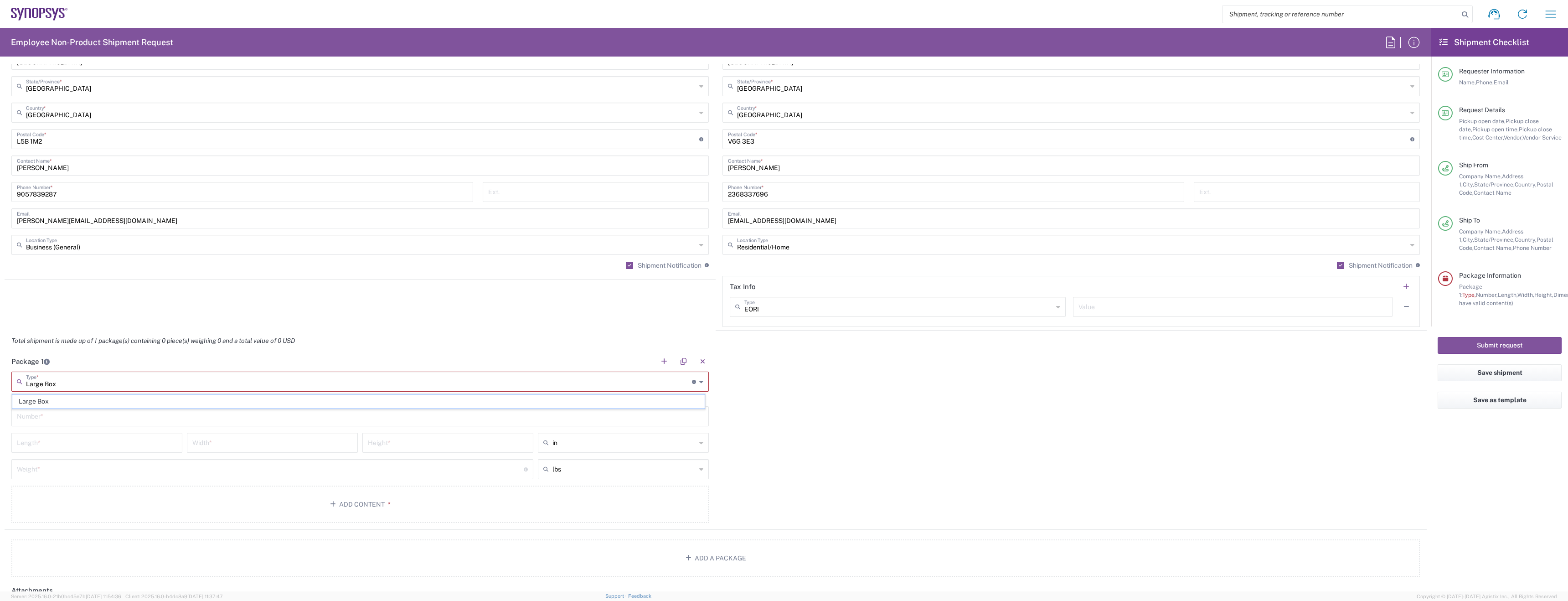
type input "3"
type input "Large Box"
type input "1"
type input "in"
type input "12"
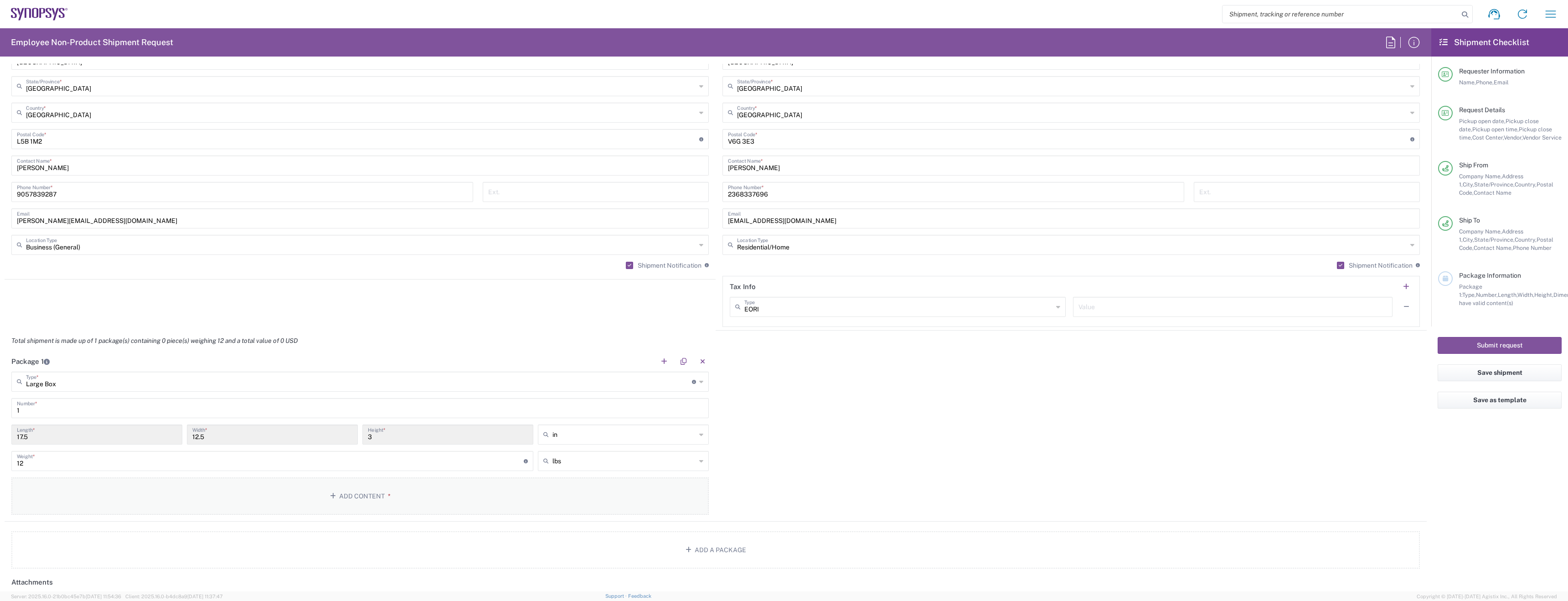
click at [311, 512] on button "Add Content *" at bounding box center [360, 496] width 698 height 37
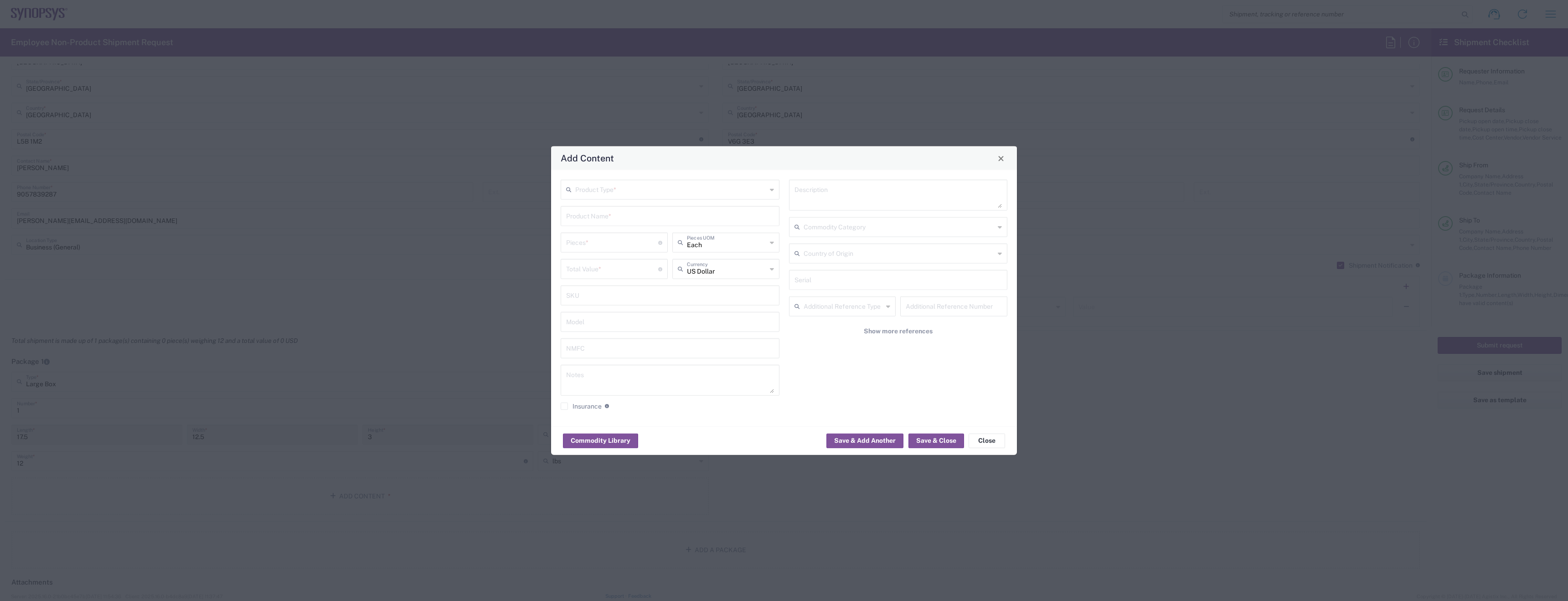
click at [662, 188] on input "text" at bounding box center [671, 189] width 192 height 16
click at [634, 215] on span "Documents" at bounding box center [670, 209] width 217 height 14
type input "Documents"
type input "1"
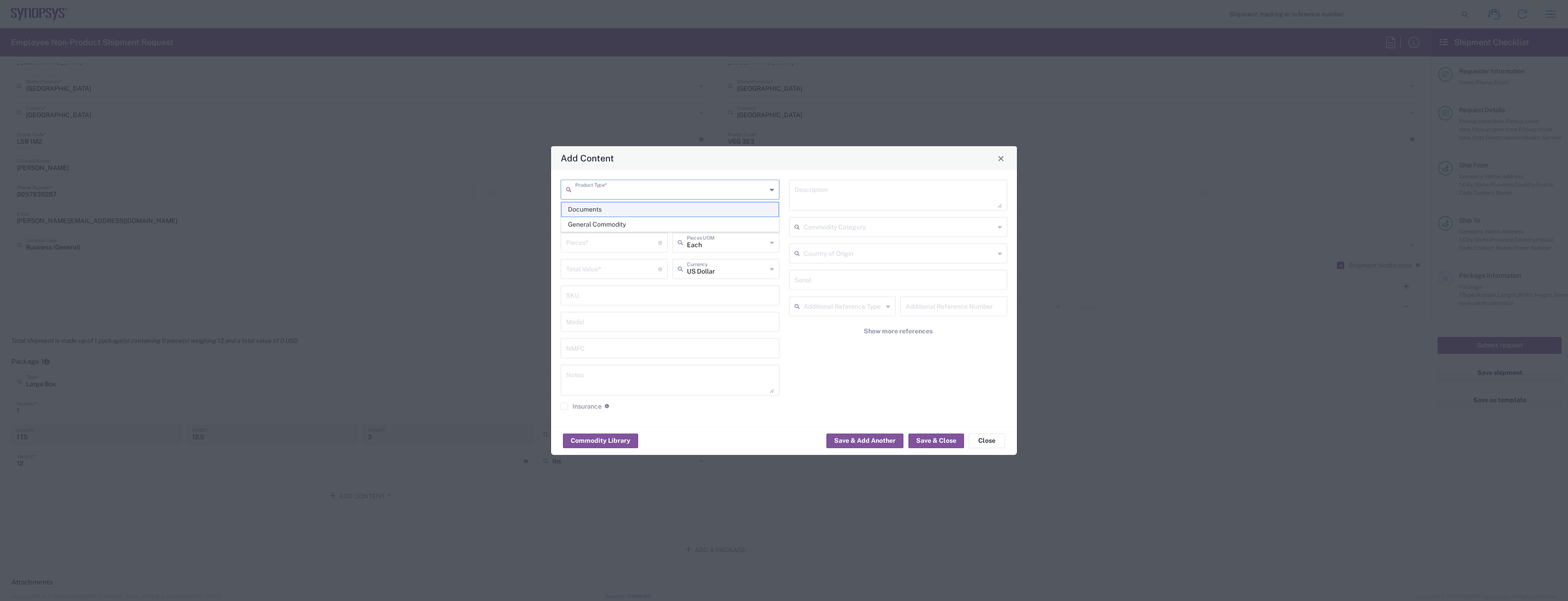
type input "1"
type textarea "Documents"
click at [648, 183] on input "Documents" at bounding box center [671, 189] width 192 height 16
click at [634, 227] on span "General Commodity" at bounding box center [670, 224] width 217 height 14
type input "General Commodity"
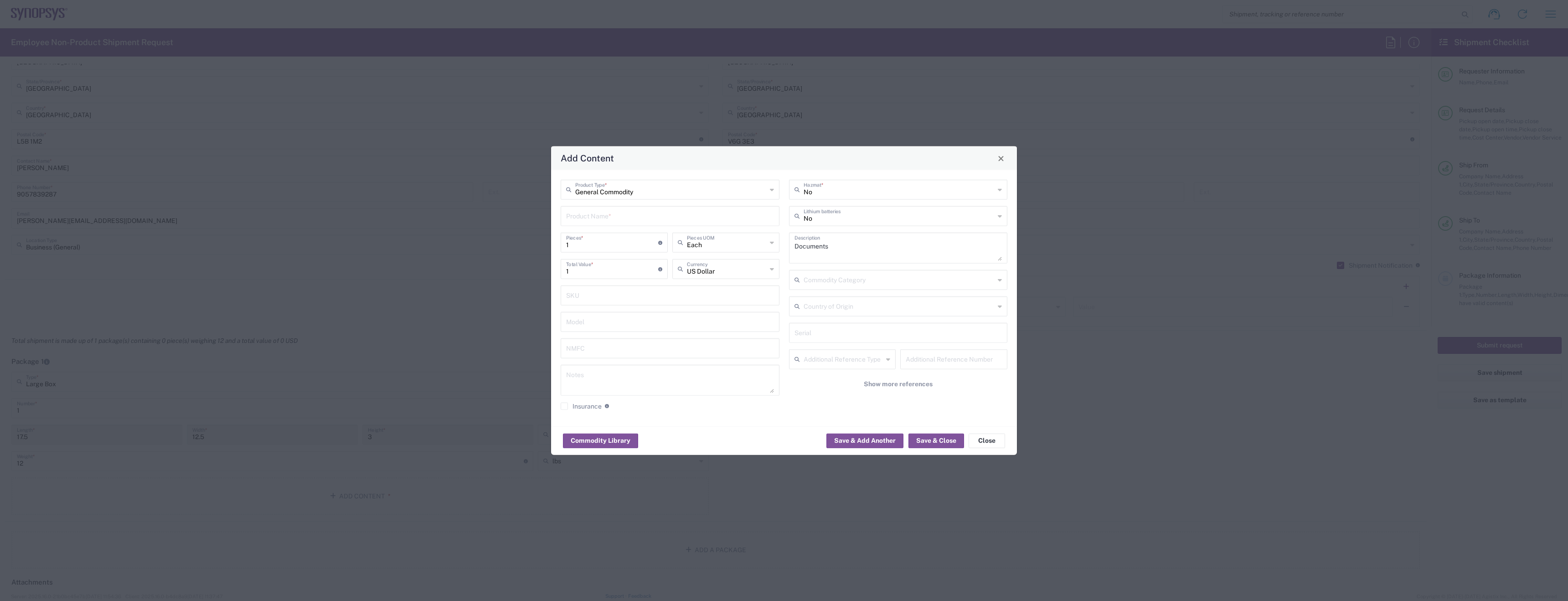
click at [623, 227] on div "General Commodity Product Type * Product Name * 1 Pieces * Number of pieces ins…" at bounding box center [670, 298] width 228 height 237
click at [620, 223] on input "text" at bounding box center [670, 216] width 208 height 16
type input "Dell 7680"
click at [611, 300] on input "text" at bounding box center [670, 295] width 208 height 16
click at [660, 328] on input "text" at bounding box center [670, 321] width 208 height 16
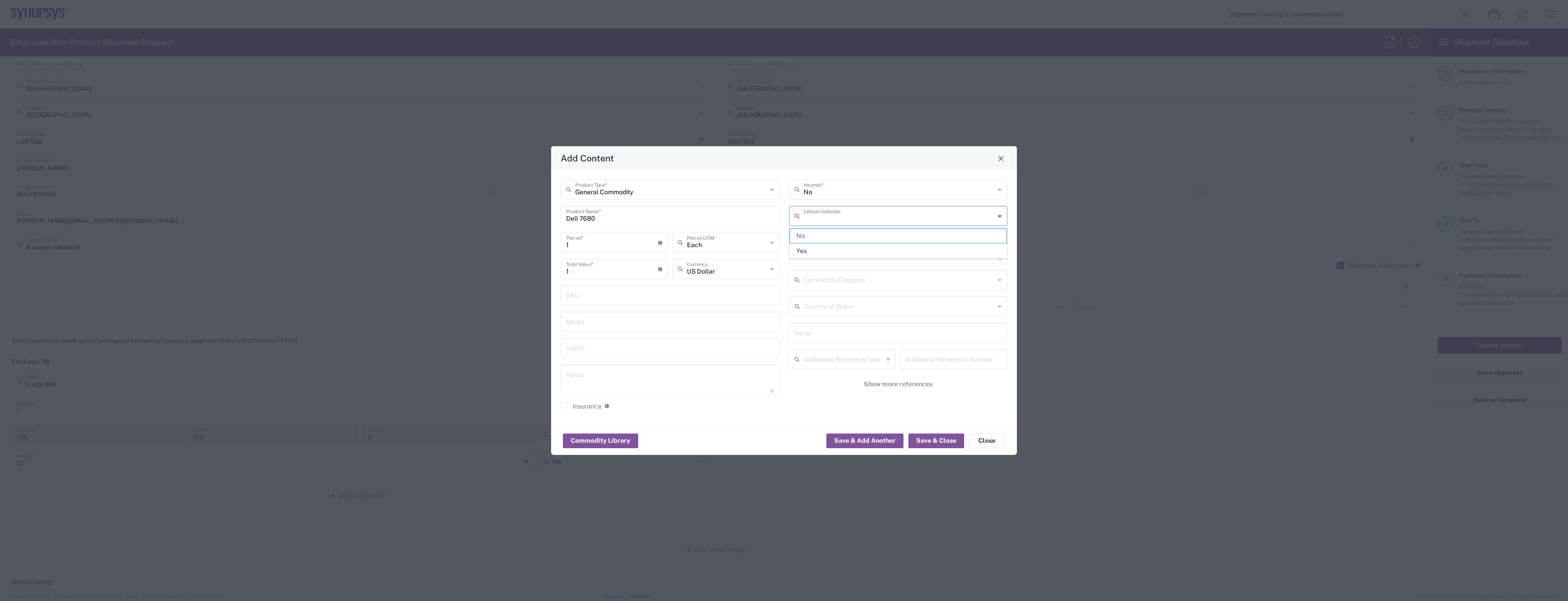
click at [859, 222] on input "text" at bounding box center [899, 216] width 192 height 16
click at [846, 247] on span "Yes" at bounding box center [898, 251] width 217 height 14
type input "Yes"
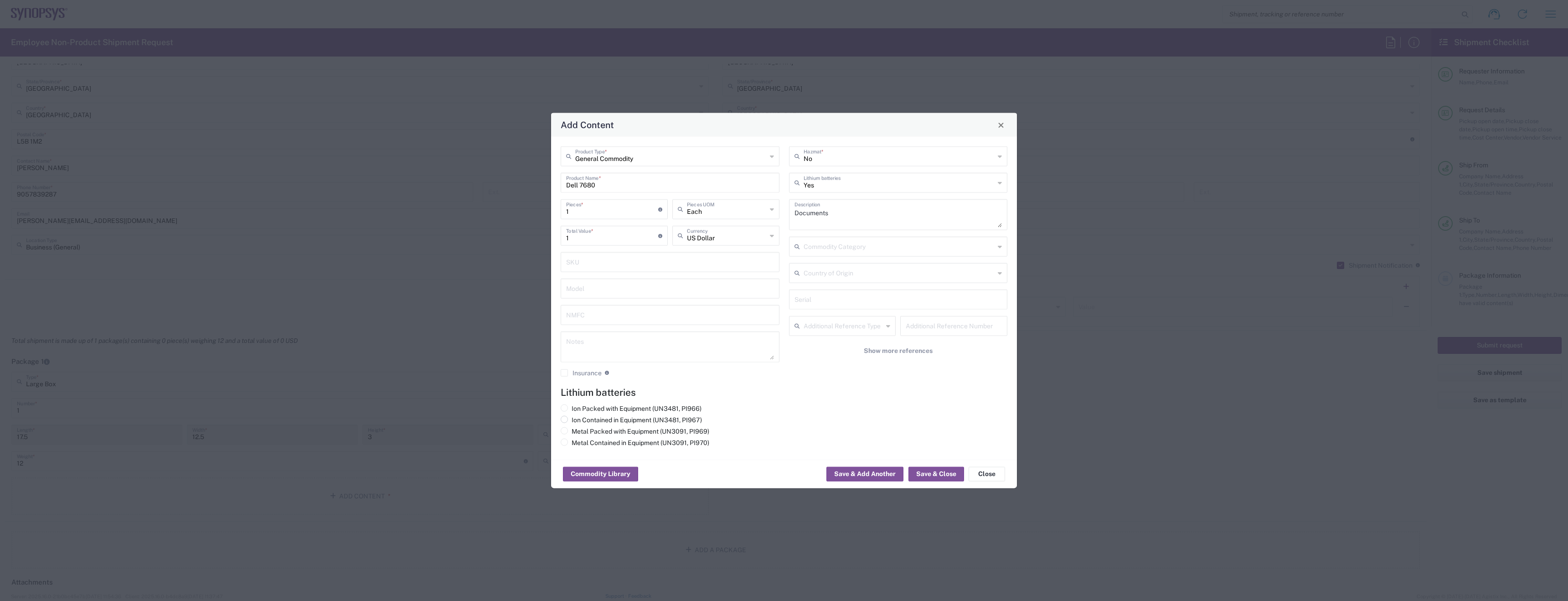
click at [595, 416] on label "Ion Contained in Equipment (UN3481, PI967)" at bounding box center [631, 420] width 141 height 8
click at [578, 416] on input "Ion Contained in Equipment (UN3481, PI967)" at bounding box center [575, 419] width 6 height 6
radio input "true"
click at [601, 241] on input "1" at bounding box center [612, 235] width 92 height 16
type input "1500"
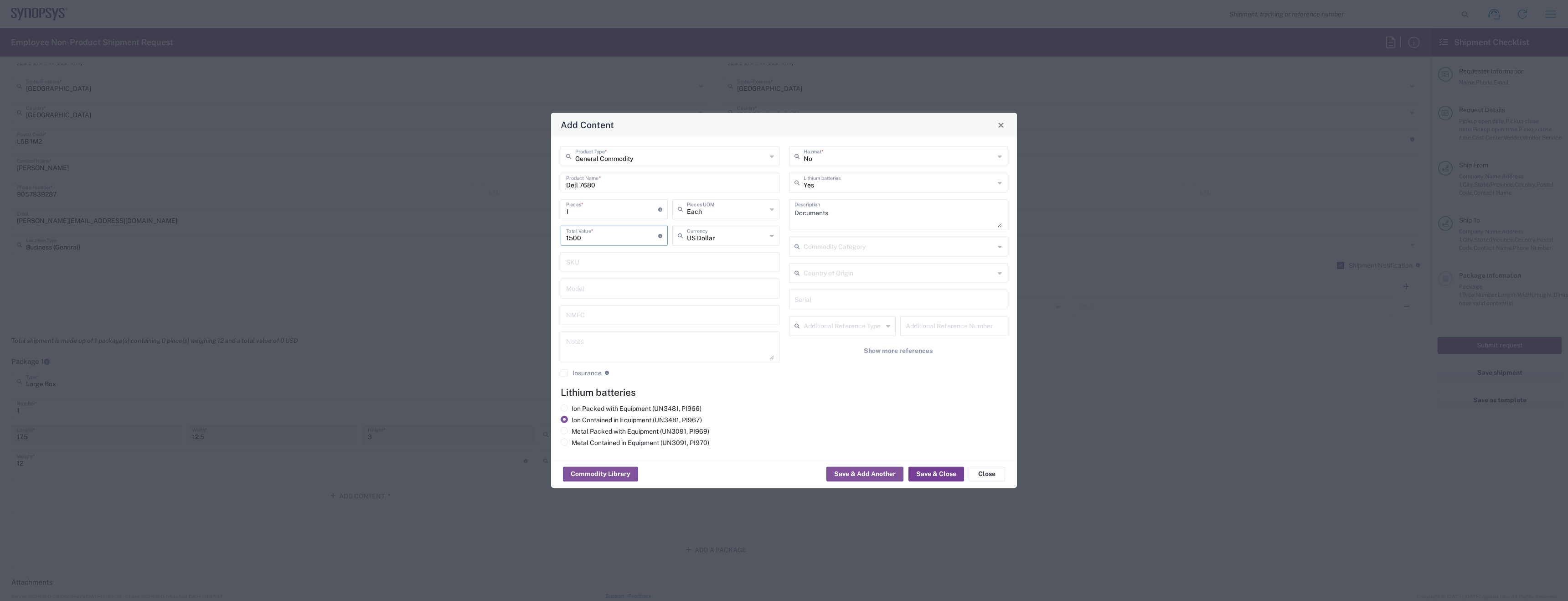
click at [939, 480] on button "Save & Close" at bounding box center [936, 474] width 55 height 15
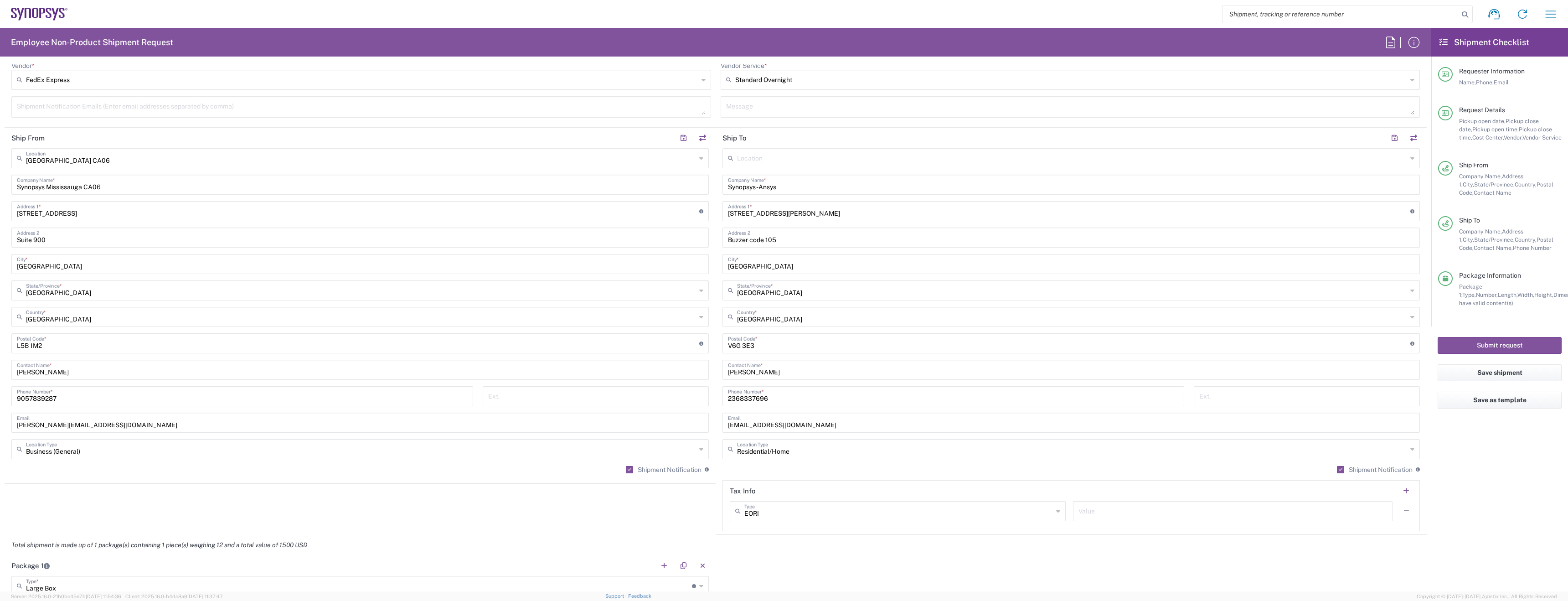
scroll to position [0, 0]
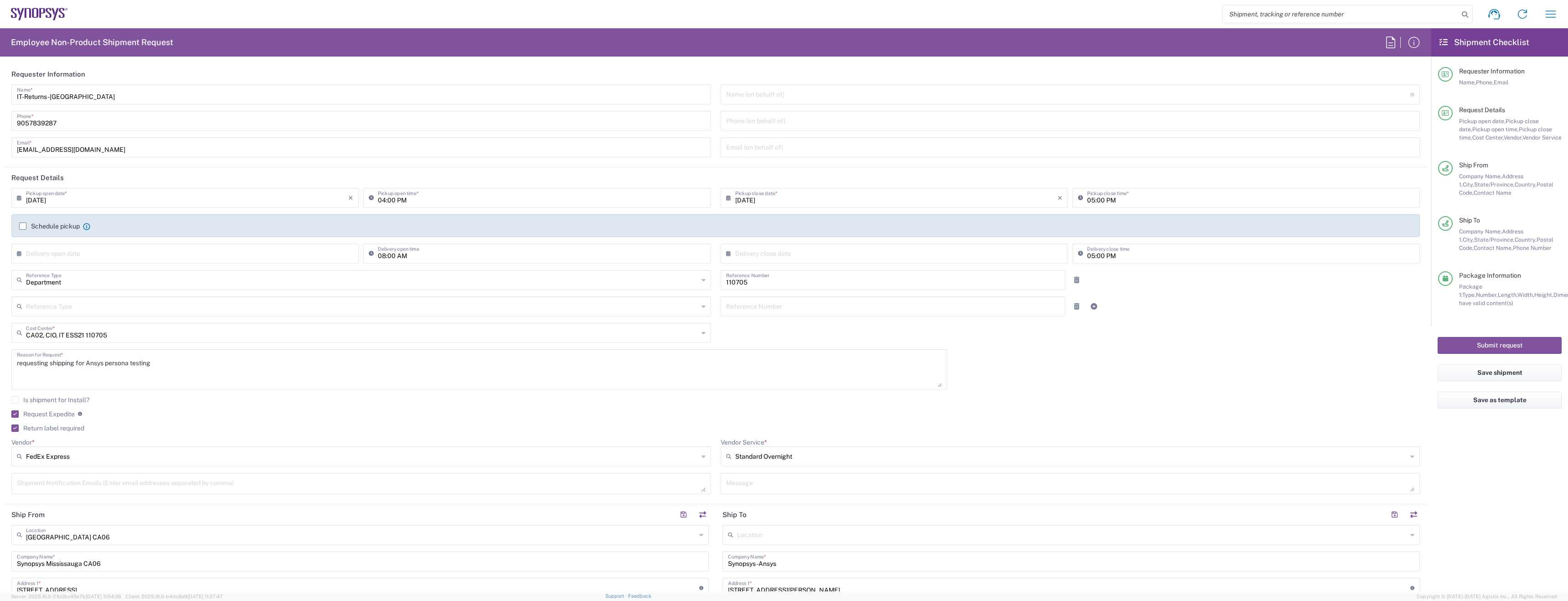
click at [89, 191] on input "[DATE]" at bounding box center [187, 197] width 322 height 16
click at [212, 271] on span "15" at bounding box center [212, 267] width 13 height 13
type input "08/15/2025"
click at [384, 201] on input "04:00 PM" at bounding box center [542, 197] width 327 height 16
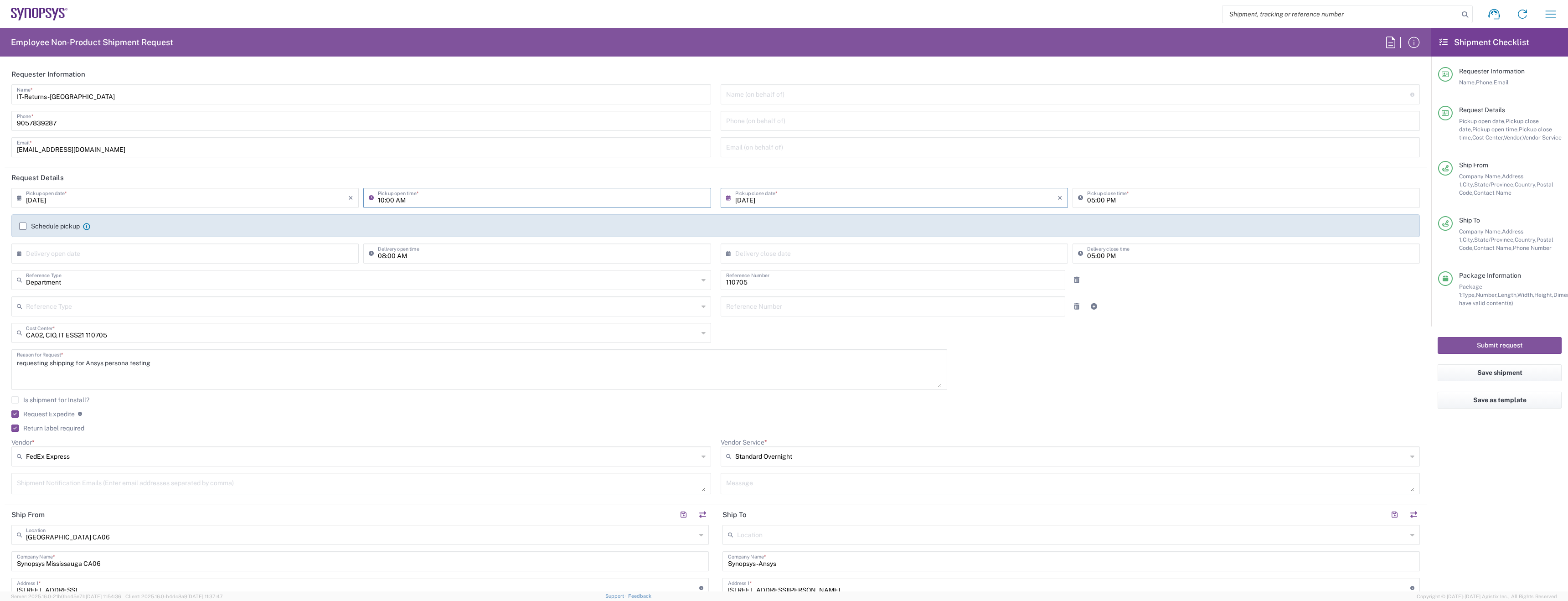
type input "10:00 AM"
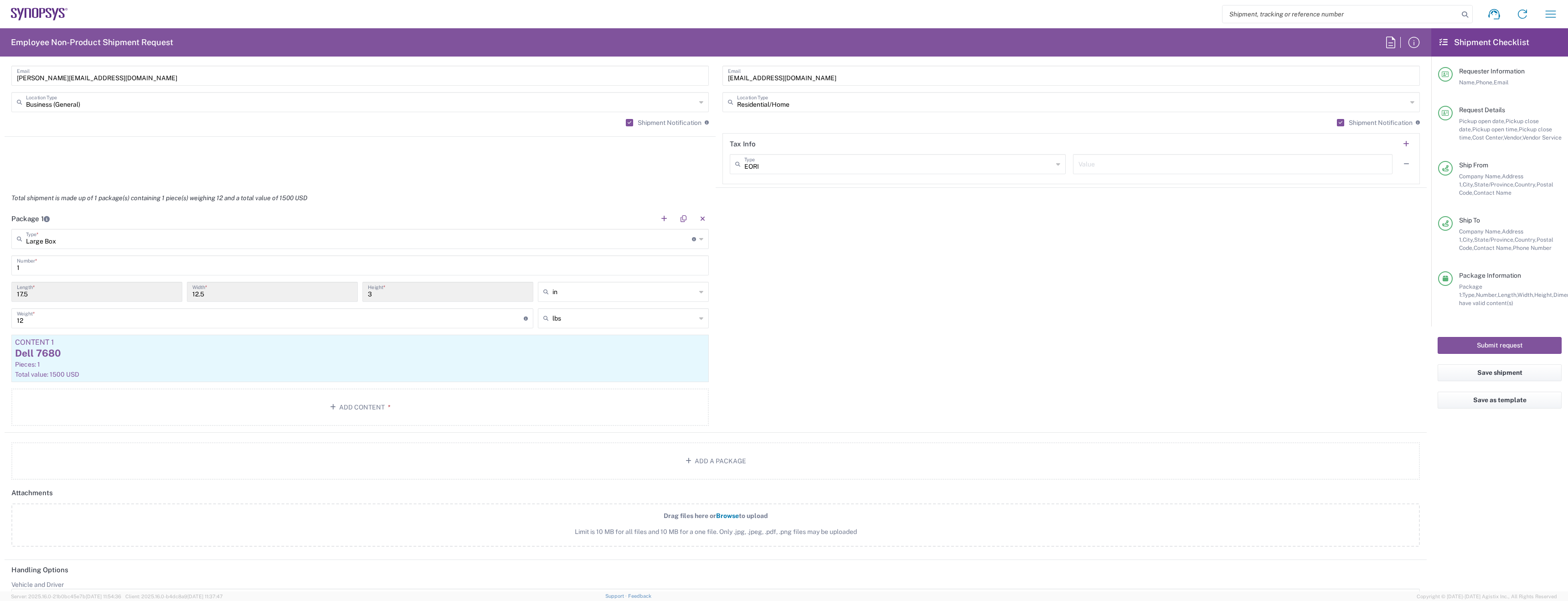
scroll to position [961, 0]
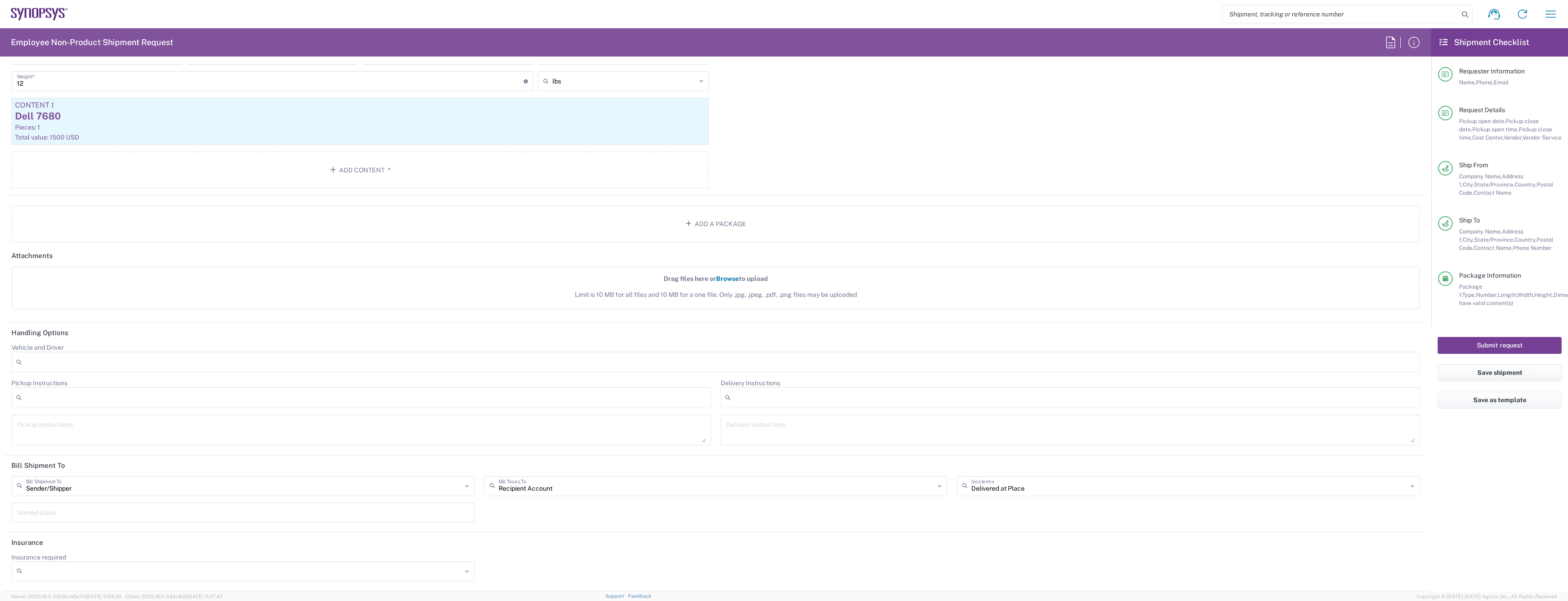
click at [1494, 347] on button "Submit request" at bounding box center [1500, 345] width 124 height 17
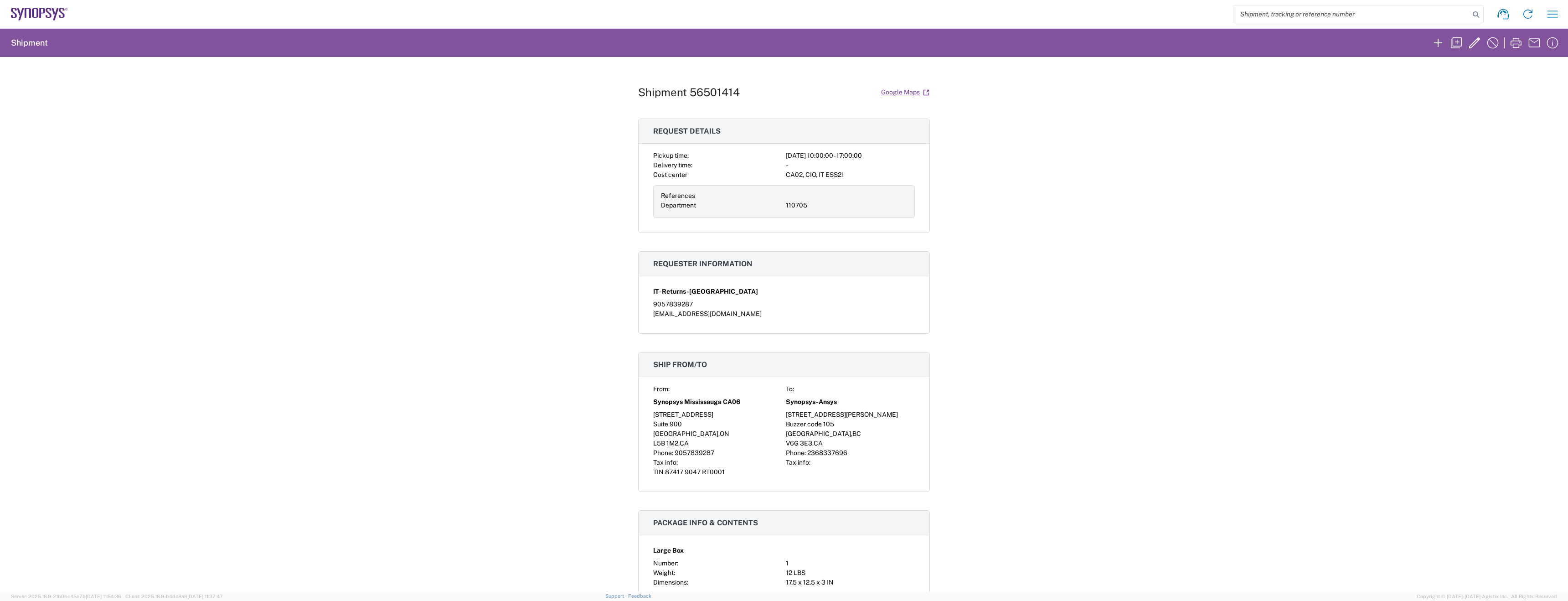
click at [709, 93] on h1 "Shipment 56501414" at bounding box center [688, 93] width 102 height 13
click at [709, 93] on h1 "Shipment 56501414" at bounding box center [688, 93] width 102 height 13
copy h1 "56501414"
click at [687, 99] on div "Shipment 56501414 Google Maps" at bounding box center [783, 93] width 292 height 16
click at [695, 97] on h1 "Shipment 56501414" at bounding box center [688, 93] width 102 height 13
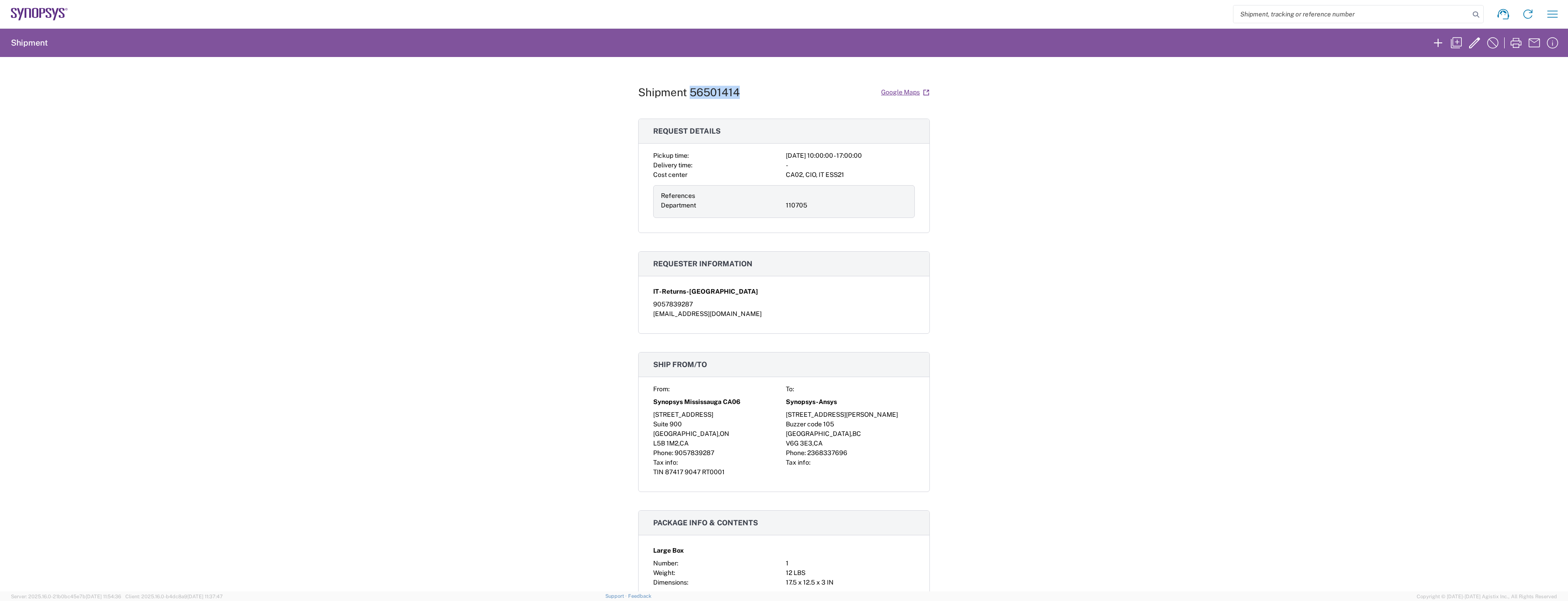
click at [695, 97] on h1 "Shipment 56501414" at bounding box center [688, 93] width 102 height 13
copy h1 "56501414"
click at [562, 142] on div "Shipment 56501414 Google Maps Request details Pickup time: 2025-08-15 10:00:00 …" at bounding box center [784, 325] width 1568 height 535
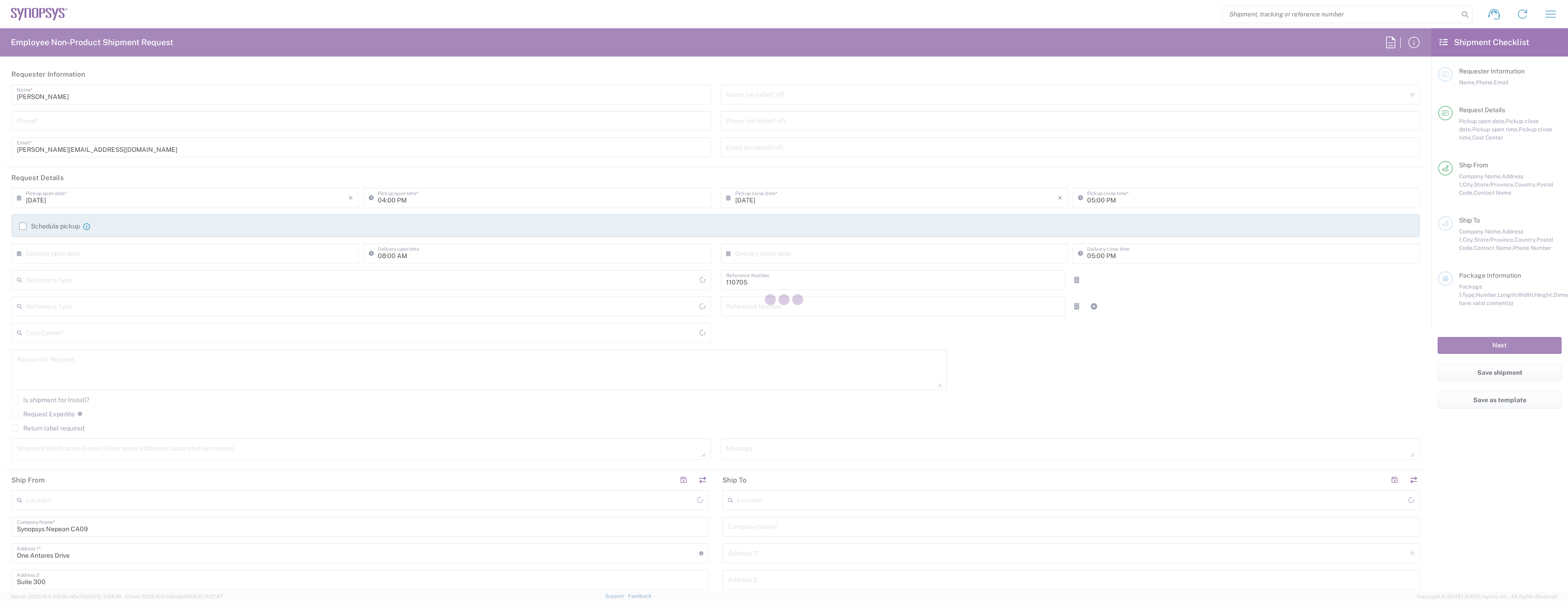
type input "Department"
type input "Delivered at Place"
type input "CA02, CIO, IT ESS21 110705"
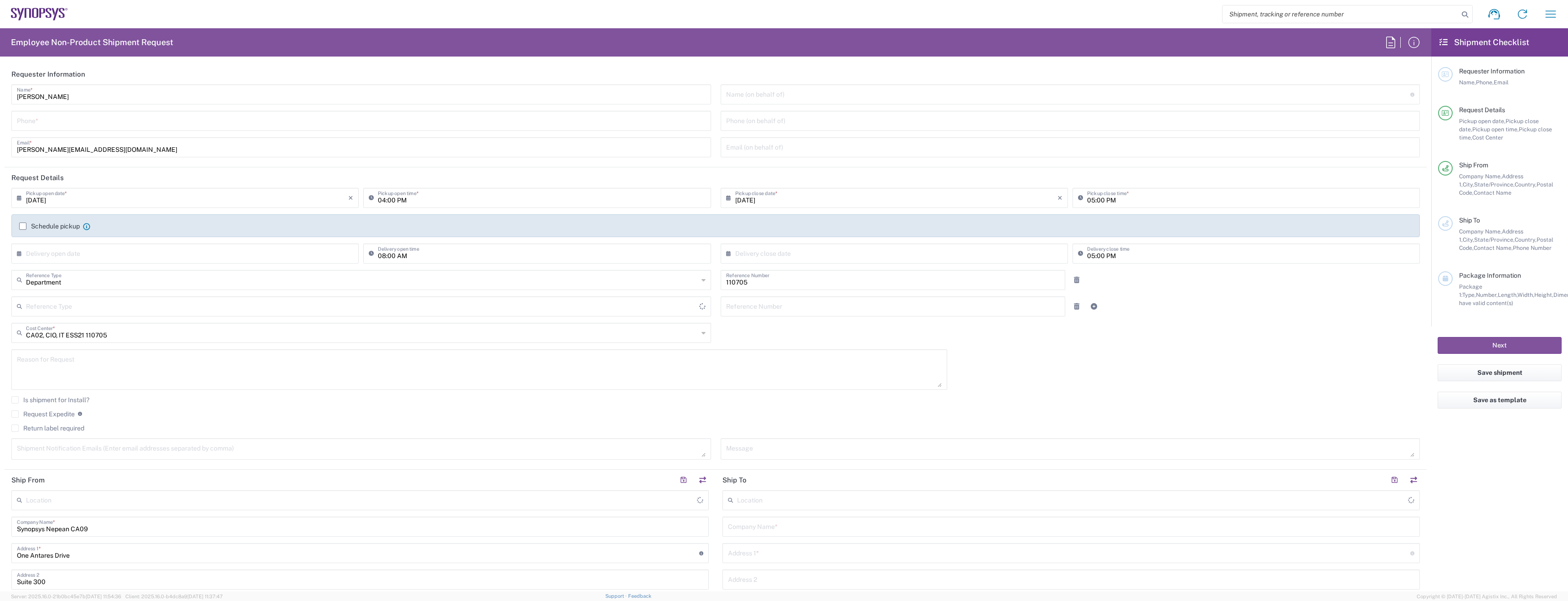
type input "[GEOGRAPHIC_DATA]"
click at [1555, 11] on icon "button" at bounding box center [1550, 13] width 10 height 7
type input "Nepean CA09"
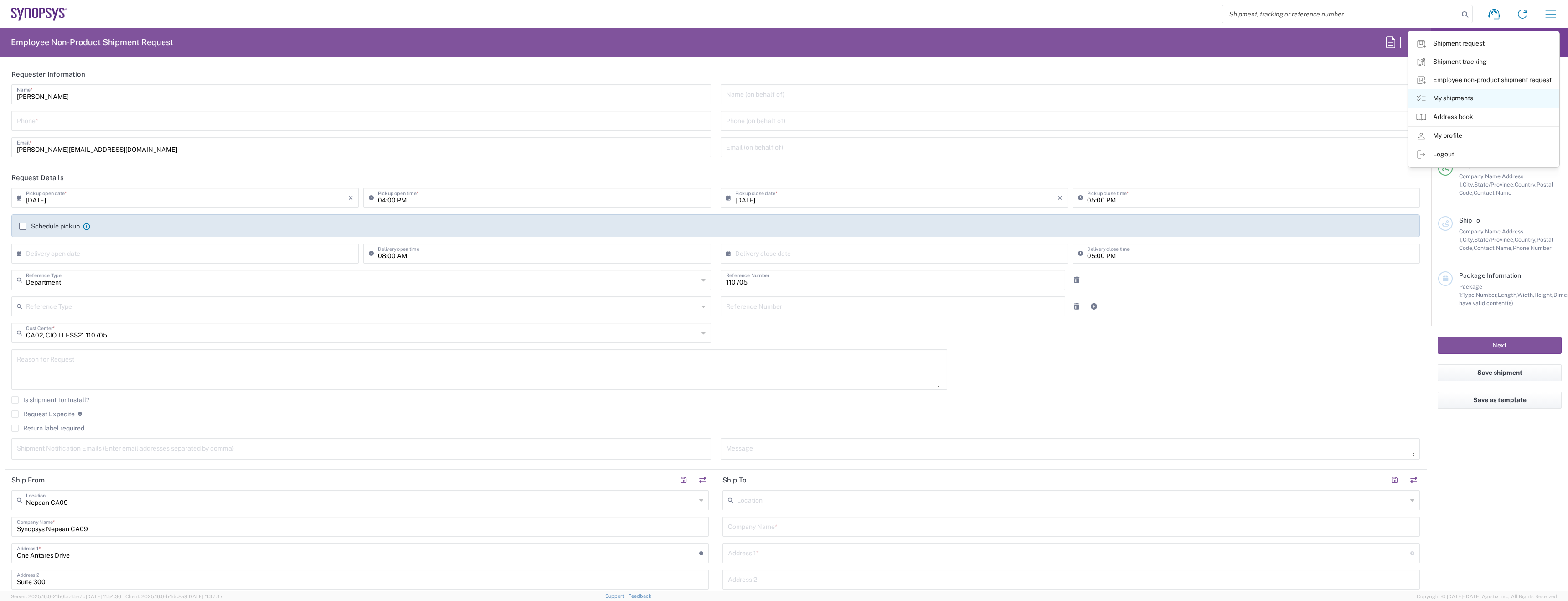
click at [1438, 99] on link "My shipments" at bounding box center [1483, 99] width 150 height 18
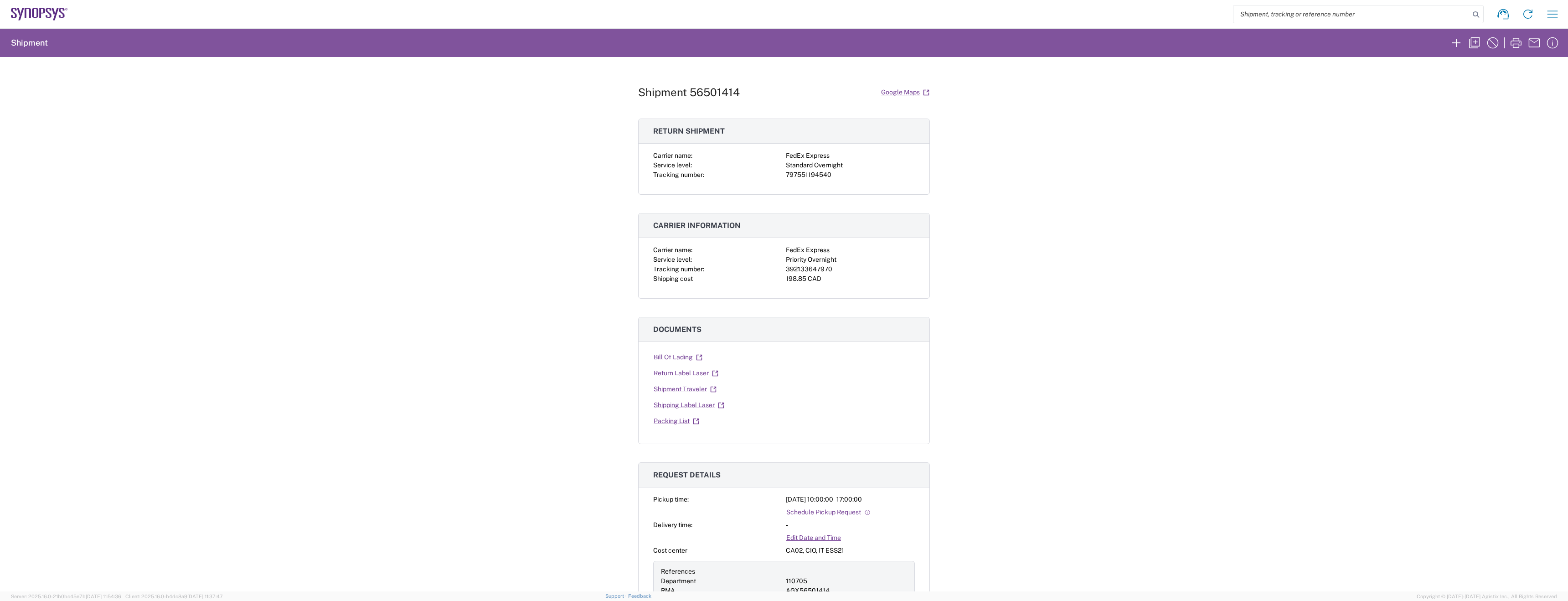
click at [738, 346] on agx-request-result-section "Documents Bill Of Lading Return Label Laser Shipment Traveler Shipping Label La…" at bounding box center [783, 380] width 292 height 127
click at [691, 368] on link "Return Label Laser" at bounding box center [686, 373] width 66 height 16
click at [693, 406] on link "Shipping Label Laser" at bounding box center [689, 405] width 72 height 16
click at [819, 264] on div "392133647970" at bounding box center [850, 269] width 129 height 10
click at [817, 264] on div "Carrier name: FedEx Express Service level: Priority Overnight Tracking number: …" at bounding box center [784, 264] width 262 height 38
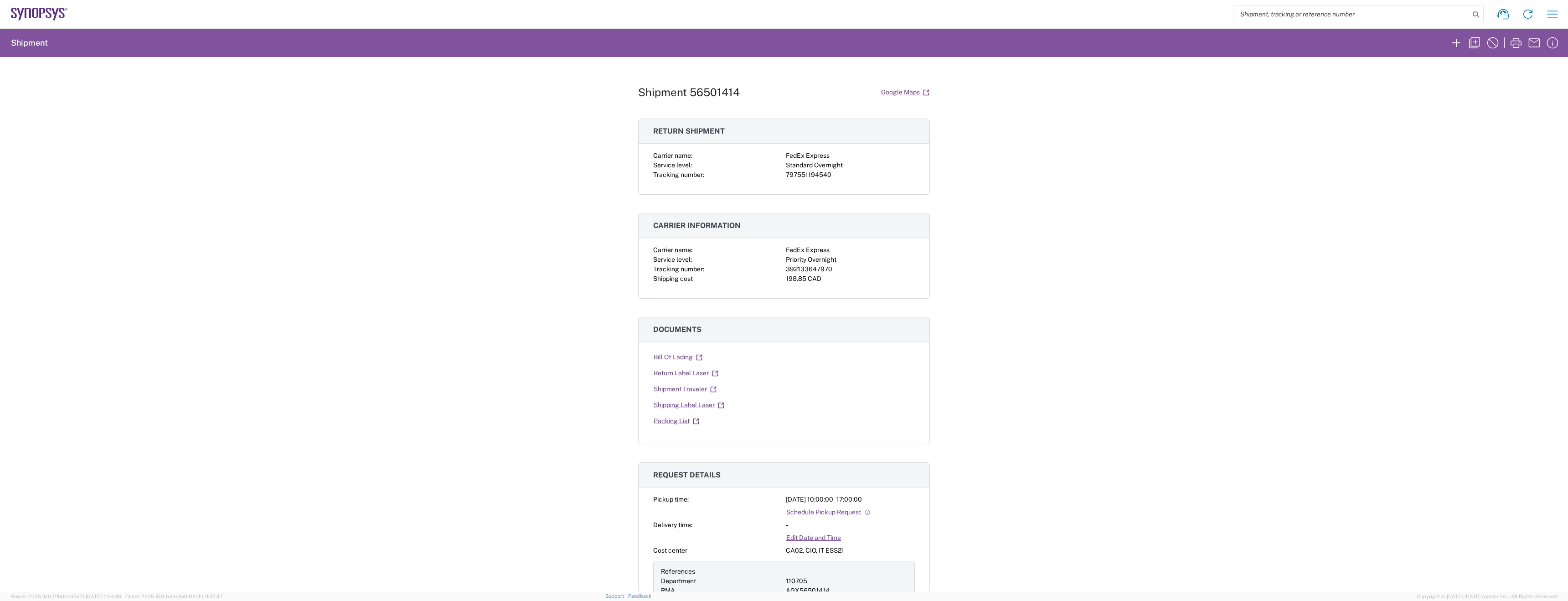
click at [815, 271] on div "392133647970" at bounding box center [850, 269] width 129 height 10
copy div "392133647970"
click at [786, 264] on div "392133647970" at bounding box center [850, 269] width 129 height 10
click at [797, 270] on div "392133647970" at bounding box center [850, 269] width 129 height 10
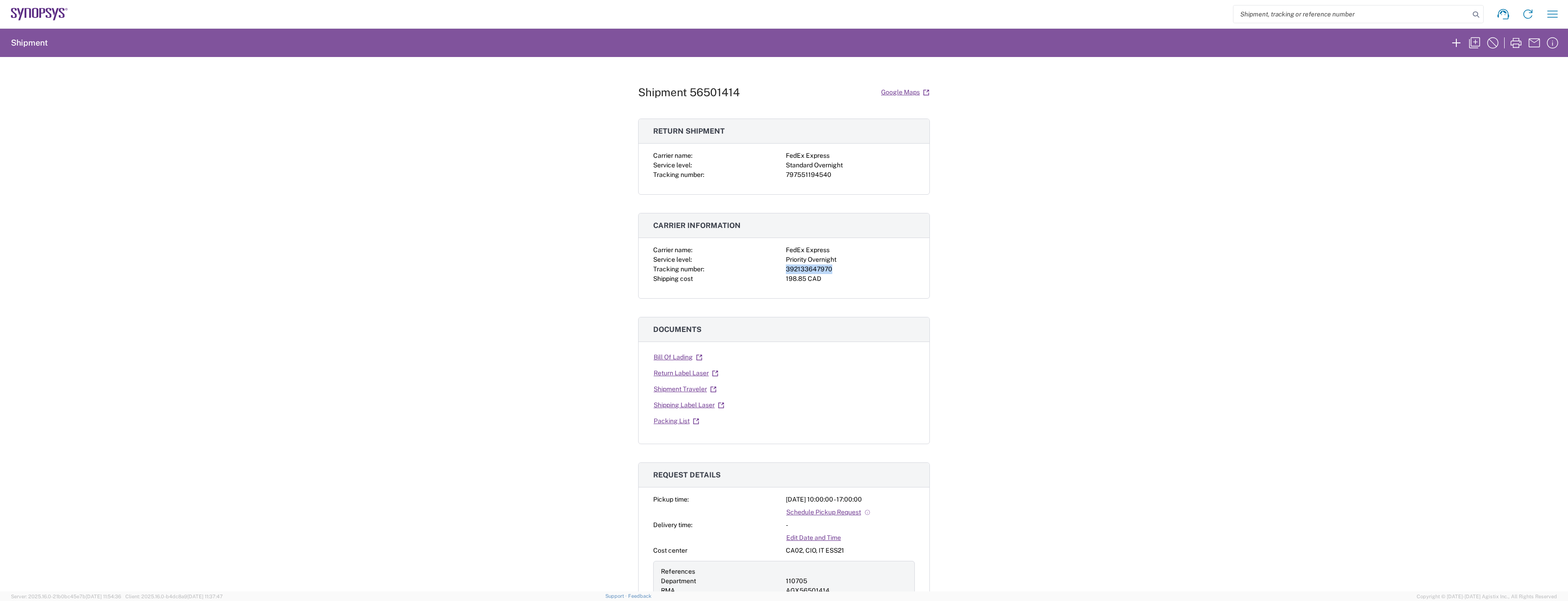
click at [797, 270] on div "392133647970" at bounding box center [850, 269] width 129 height 10
copy div "392133647970"
click at [801, 172] on div "797551194540" at bounding box center [850, 175] width 129 height 10
copy div "797551194540"
